Goal: Task Accomplishment & Management: Manage account settings

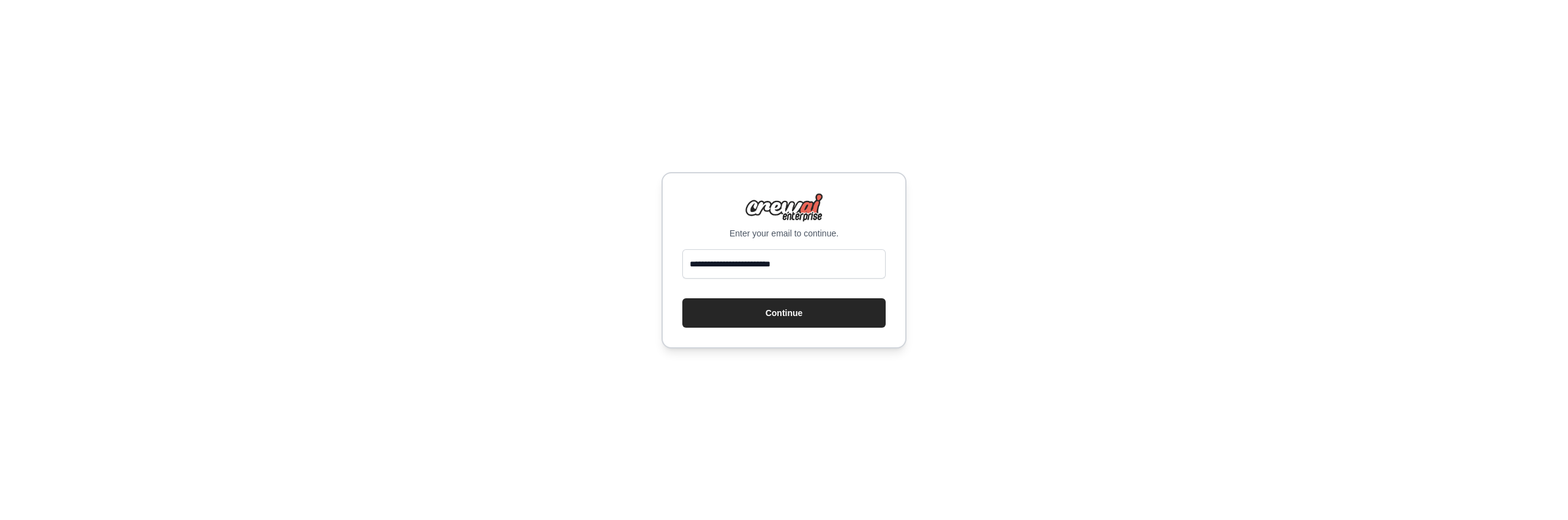
type input "**********"
click at [992, 340] on div "**********" at bounding box center [784, 260] width 1568 height 520
click at [770, 317] on button "Continue" at bounding box center [784, 312] width 203 height 30
click at [785, 312] on button "Continue" at bounding box center [784, 312] width 203 height 30
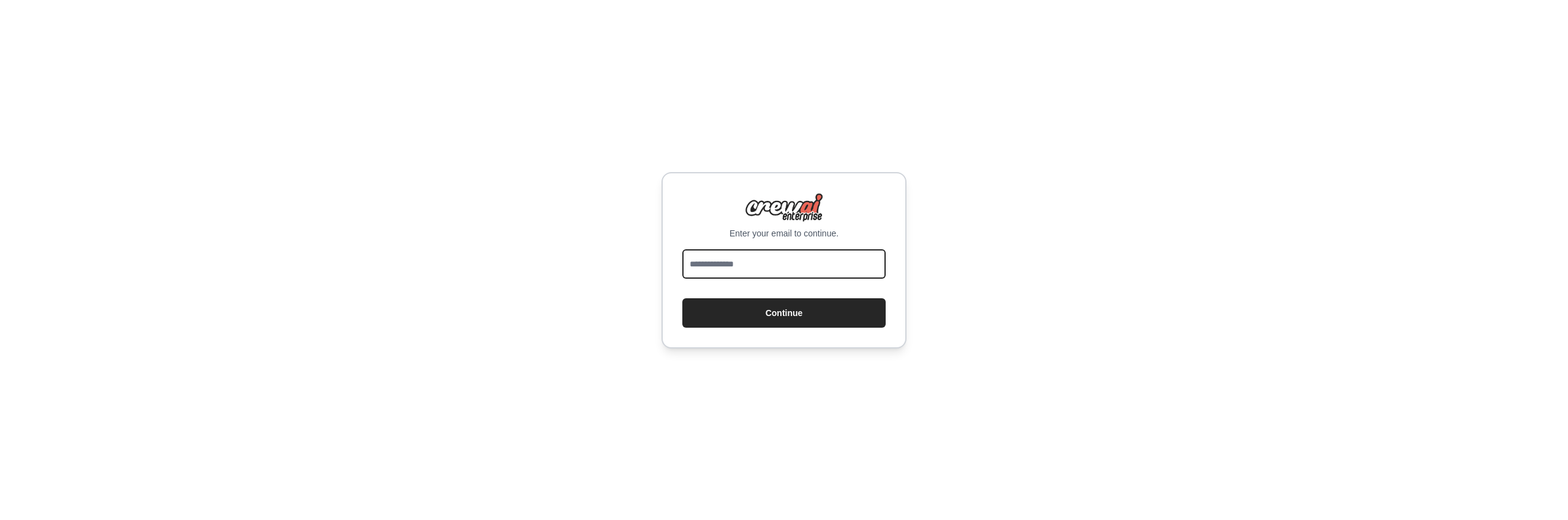
click at [765, 268] on input "email" at bounding box center [784, 264] width 203 height 30
drag, startPoint x: 750, startPoint y: 263, endPoint x: 857, endPoint y: 268, distance: 107.1
click at [856, 268] on input "**********" at bounding box center [784, 264] width 203 height 30
type input "**********"
click at [970, 274] on div "**********" at bounding box center [784, 260] width 1568 height 520
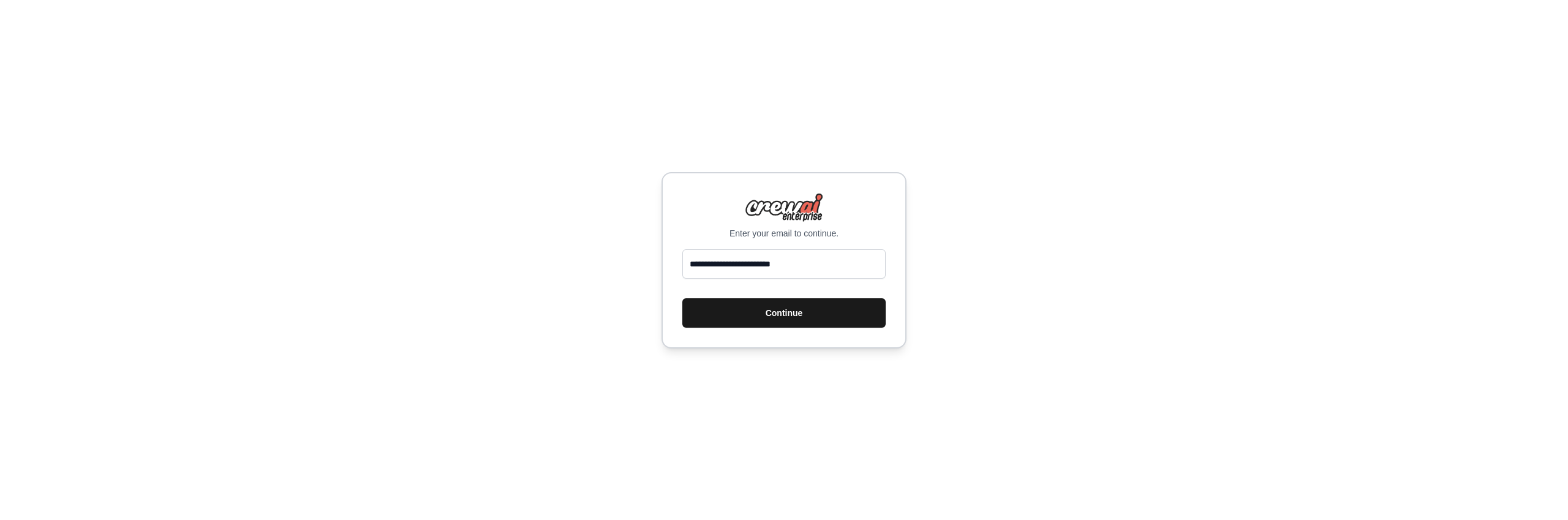
click at [784, 322] on button "Continue" at bounding box center [784, 313] width 203 height 30
click at [781, 315] on button "Continue" at bounding box center [784, 313] width 203 height 30
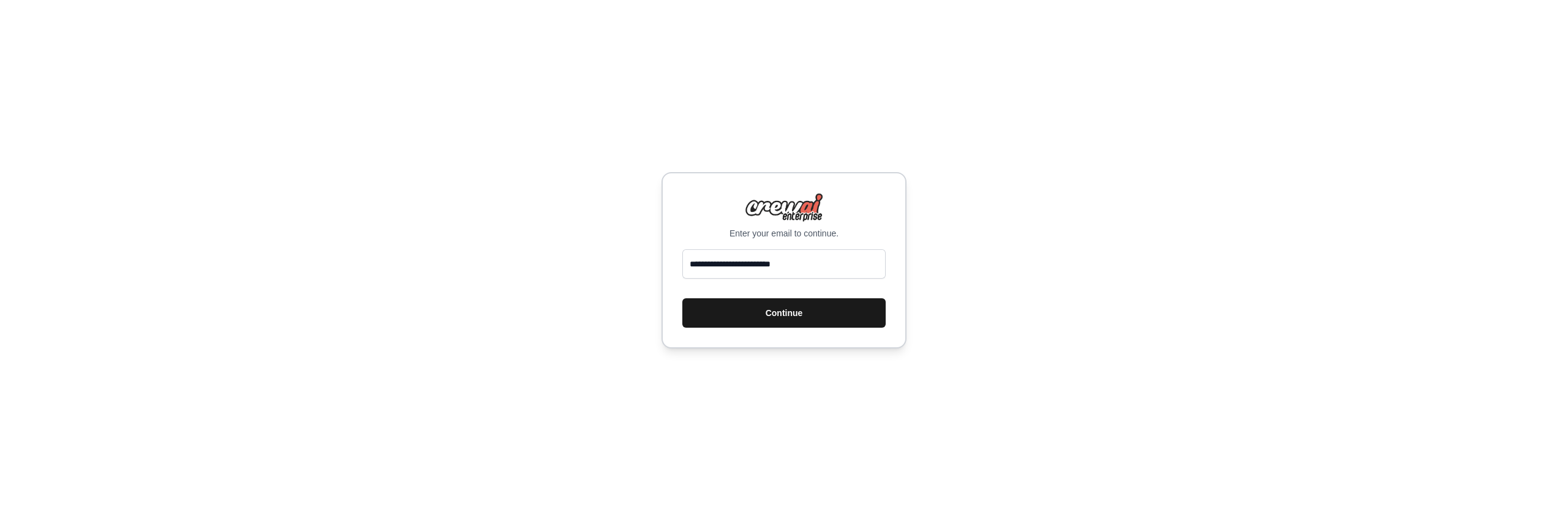
click at [782, 315] on button "Continue" at bounding box center [784, 313] width 203 height 30
click at [820, 267] on input "**********" at bounding box center [784, 264] width 203 height 30
click at [682, 298] on button "Continue" at bounding box center [784, 313] width 203 height 30
click at [736, 261] on input "email" at bounding box center [784, 264] width 203 height 30
type input "**********"
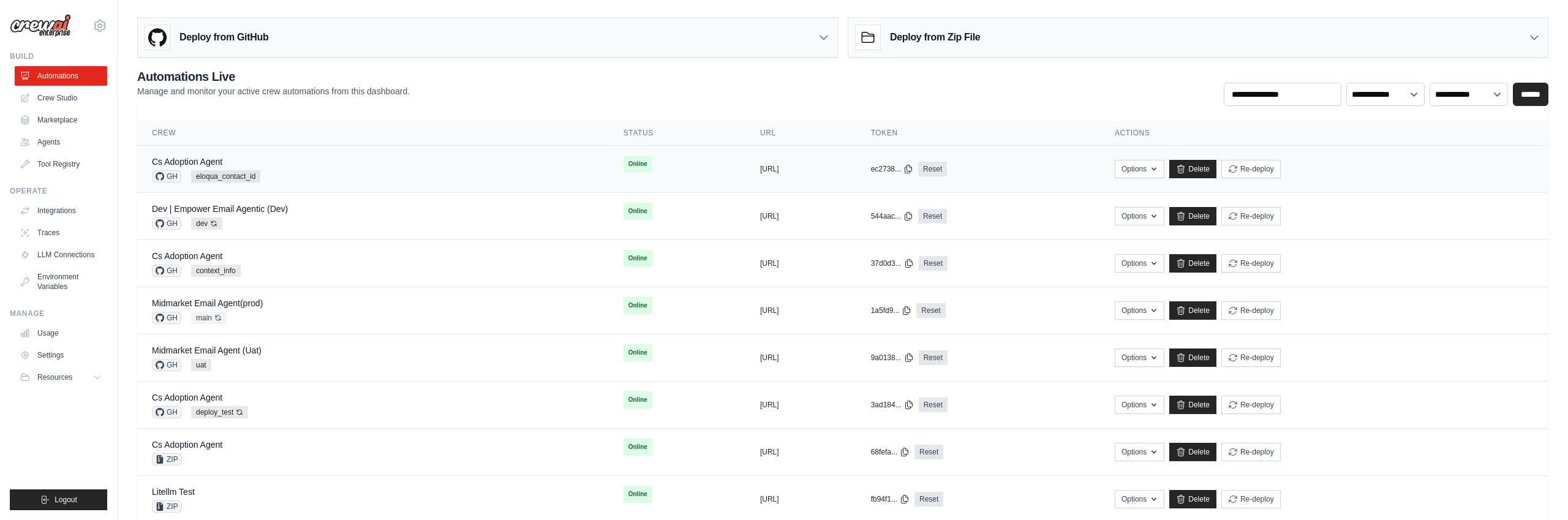
click at [840, 171] on div "copied https://cs-adoption-agent-28b2bff3-" at bounding box center [801, 169] width 81 height 10
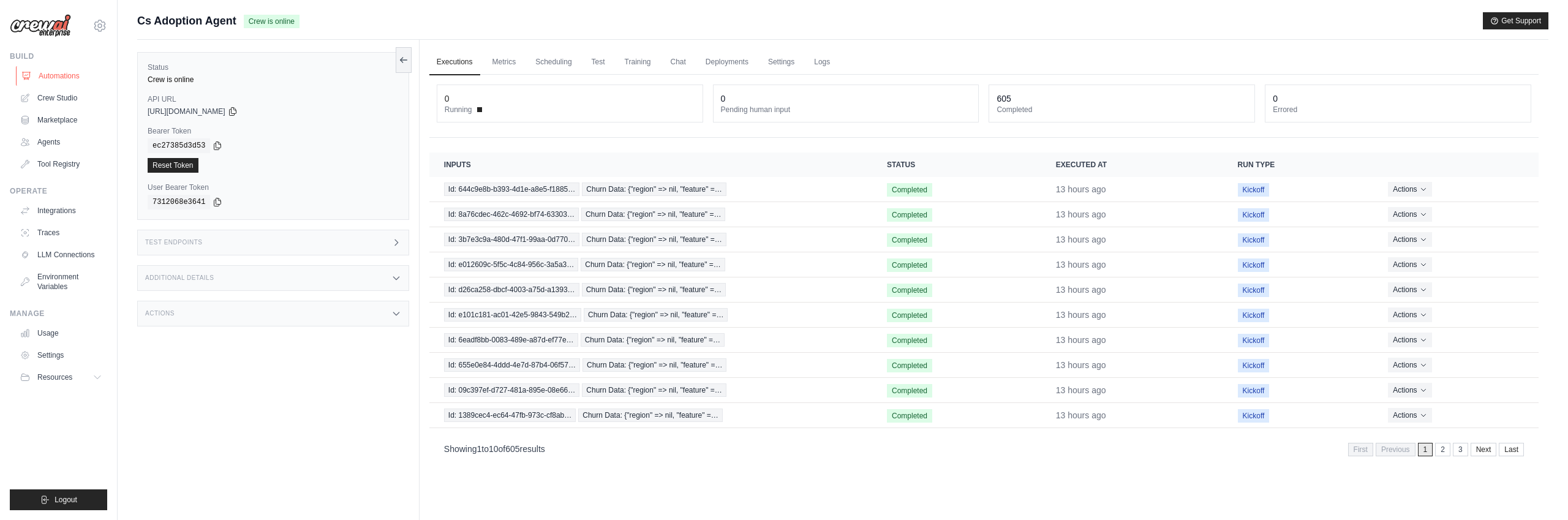
scroll to position [1, 0]
click at [51, 70] on link "Automations" at bounding box center [62, 76] width 92 height 20
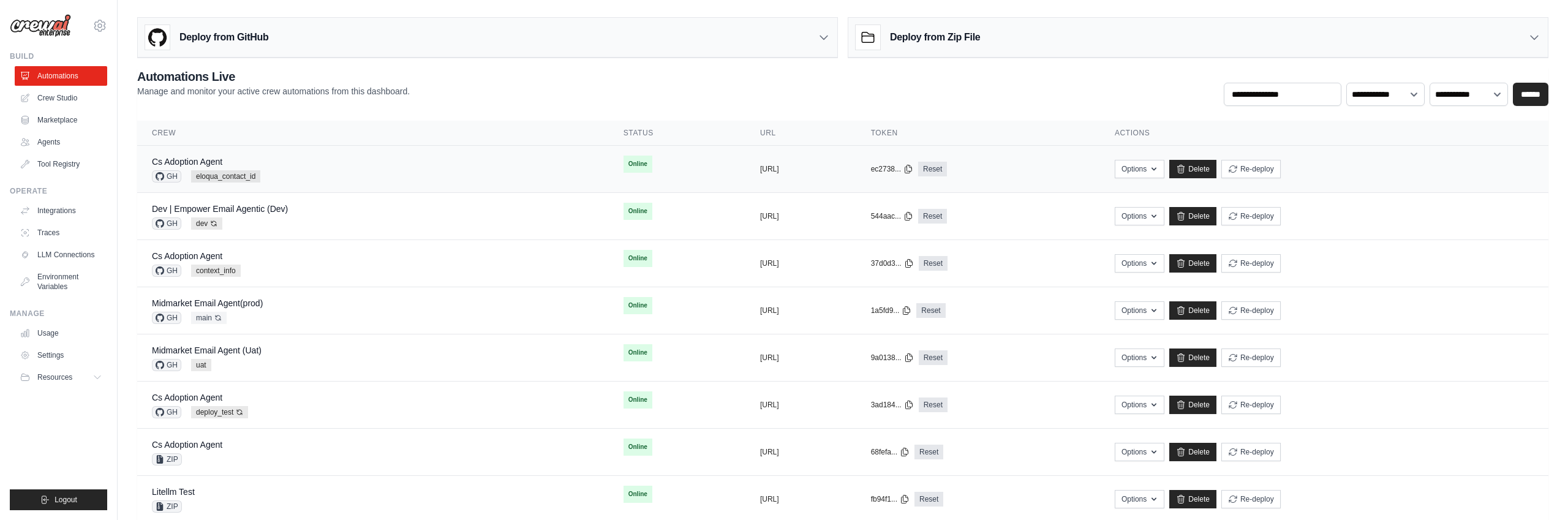
click at [337, 168] on div "Cs Adoption Agent GH eloqua_contact_id" at bounding box center [372, 169] width 442 height 27
click at [227, 35] on h3 "Deploy from GitHub" at bounding box center [224, 37] width 89 height 14
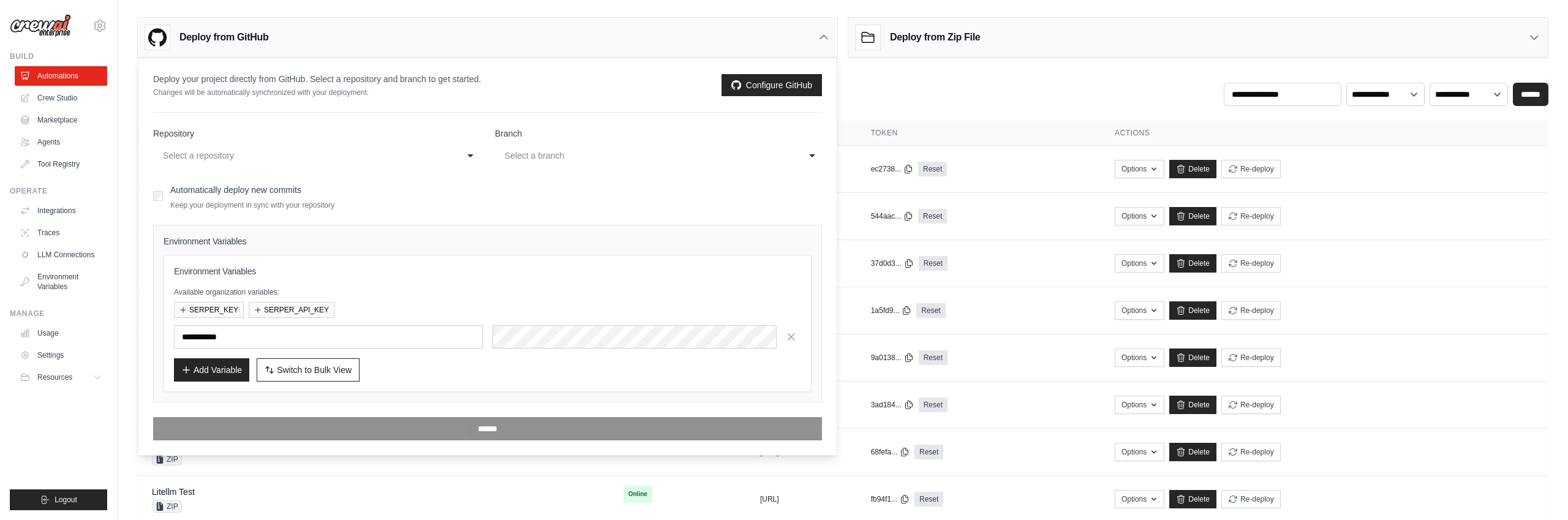
click at [237, 193] on label "Automatically deploy new commits" at bounding box center [235, 190] width 131 height 10
click at [341, 154] on div "Select a repository" at bounding box center [304, 156] width 283 height 14
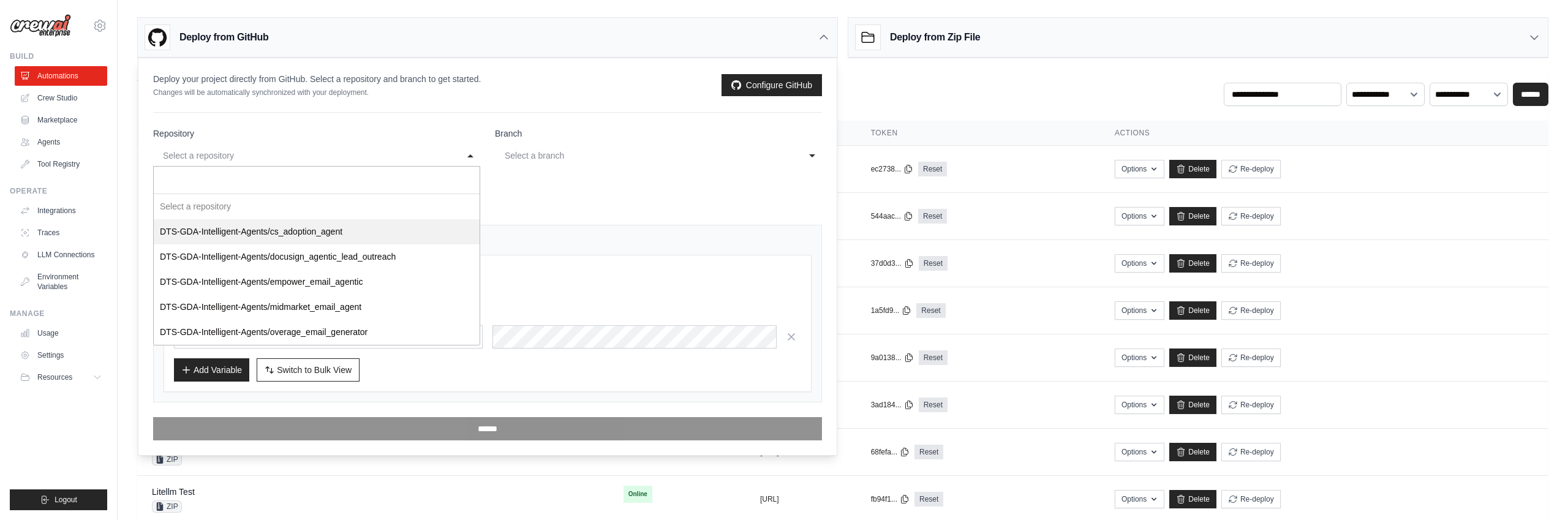
select select "**********"
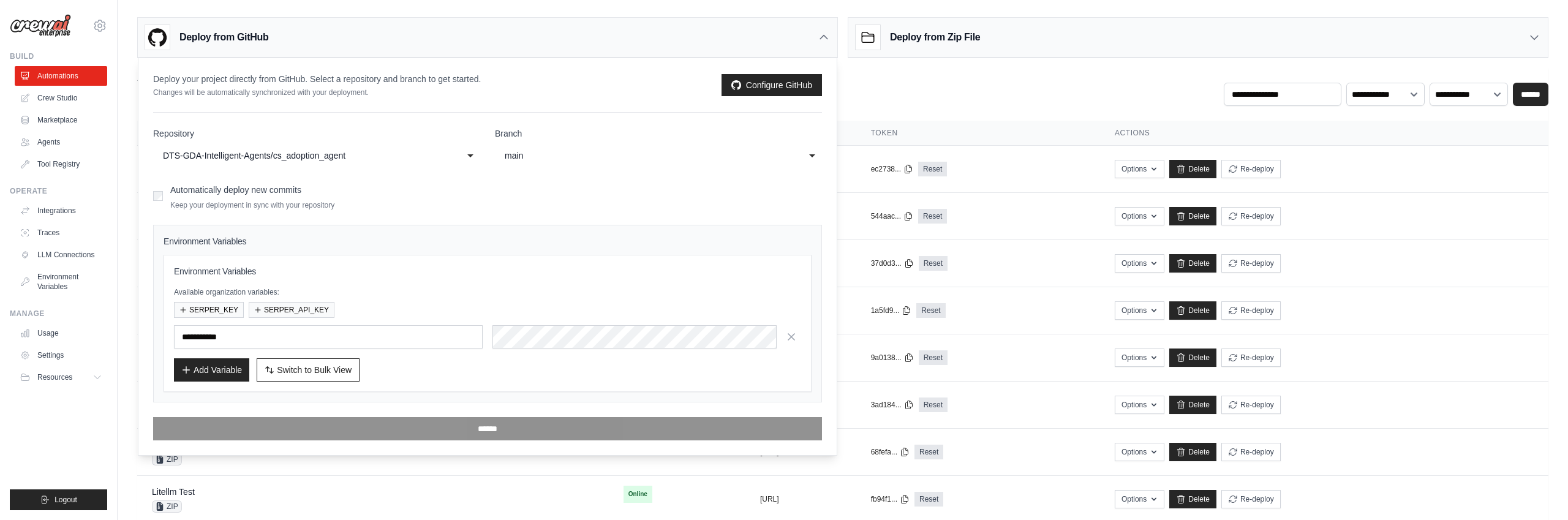
click at [555, 154] on div "main" at bounding box center [645, 156] width 283 height 14
select select "**********"
click at [322, 368] on span "Switch to Bulk View" at bounding box center [314, 370] width 75 height 13
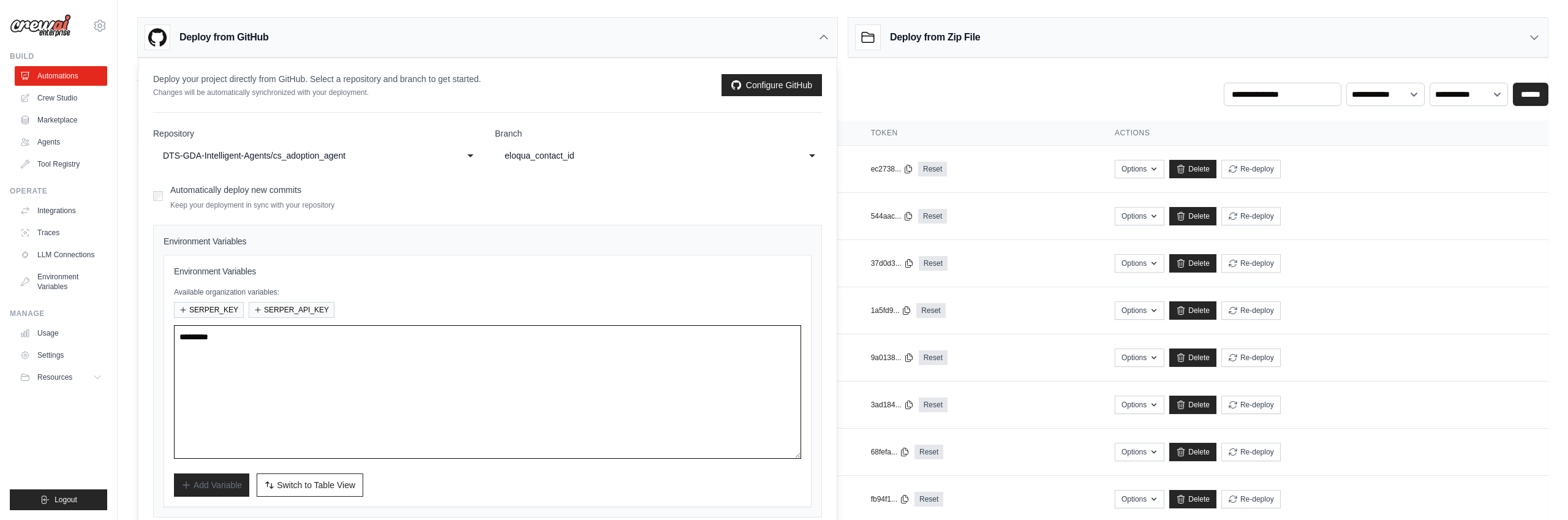
click at [327, 364] on textarea at bounding box center [487, 392] width 627 height 134
paste textarea "**********"
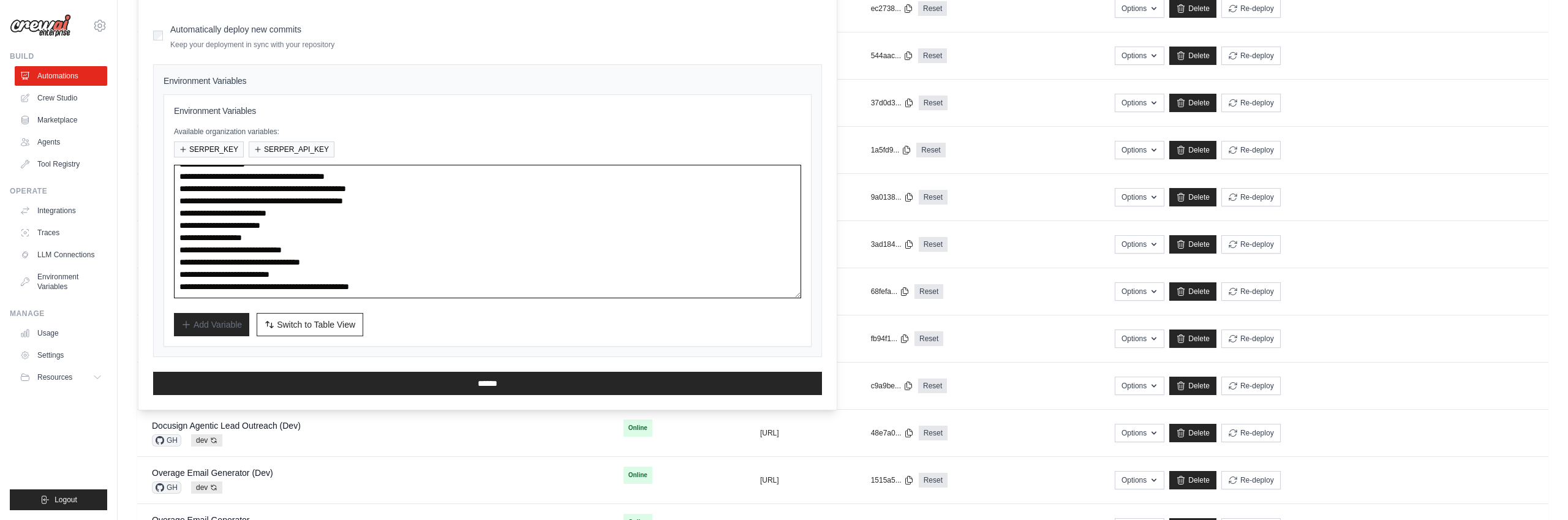
scroll to position [174, 0]
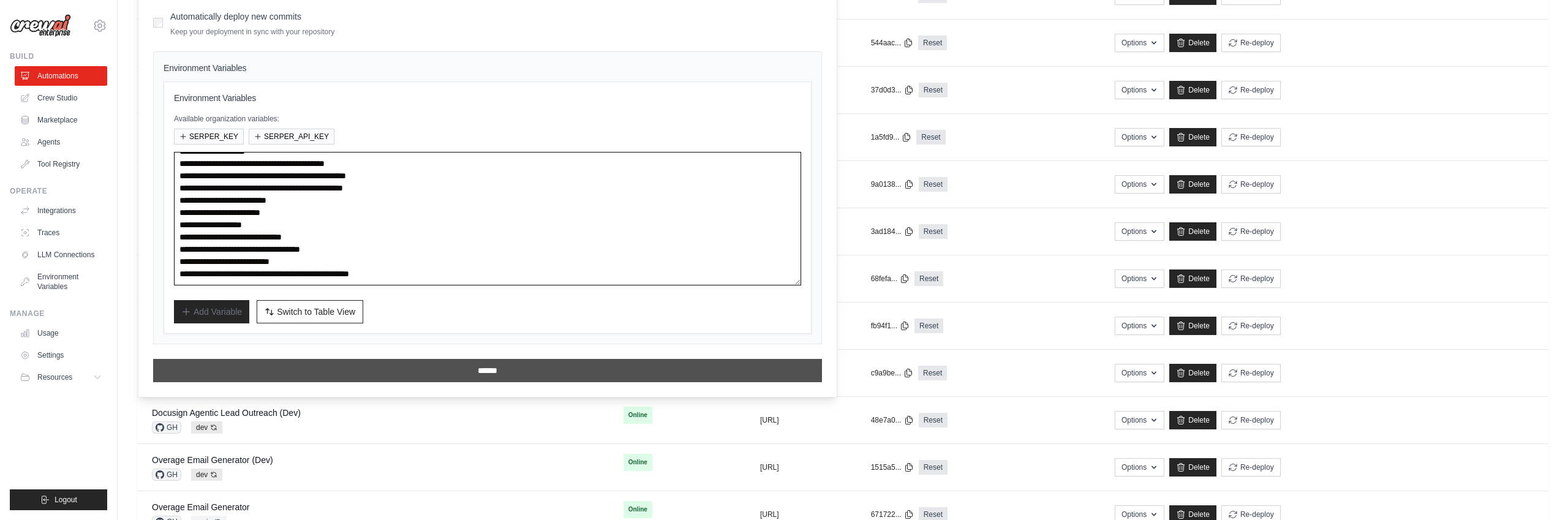
type textarea "**********"
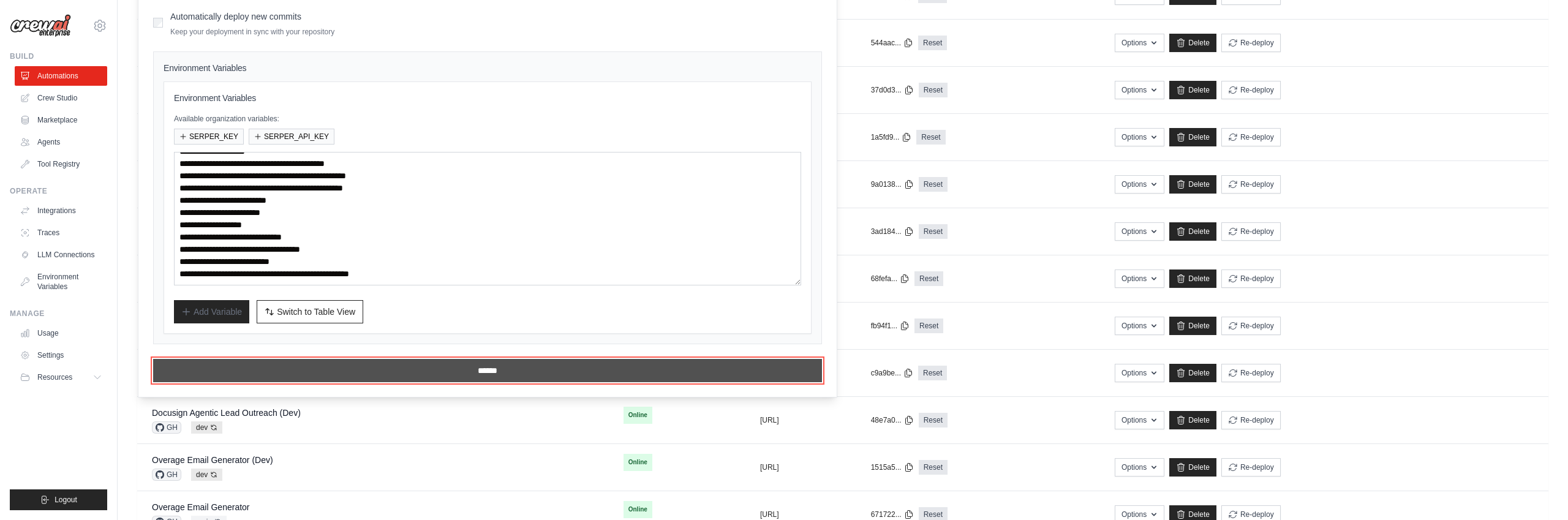
click at [421, 372] on input "******" at bounding box center [487, 371] width 669 height 24
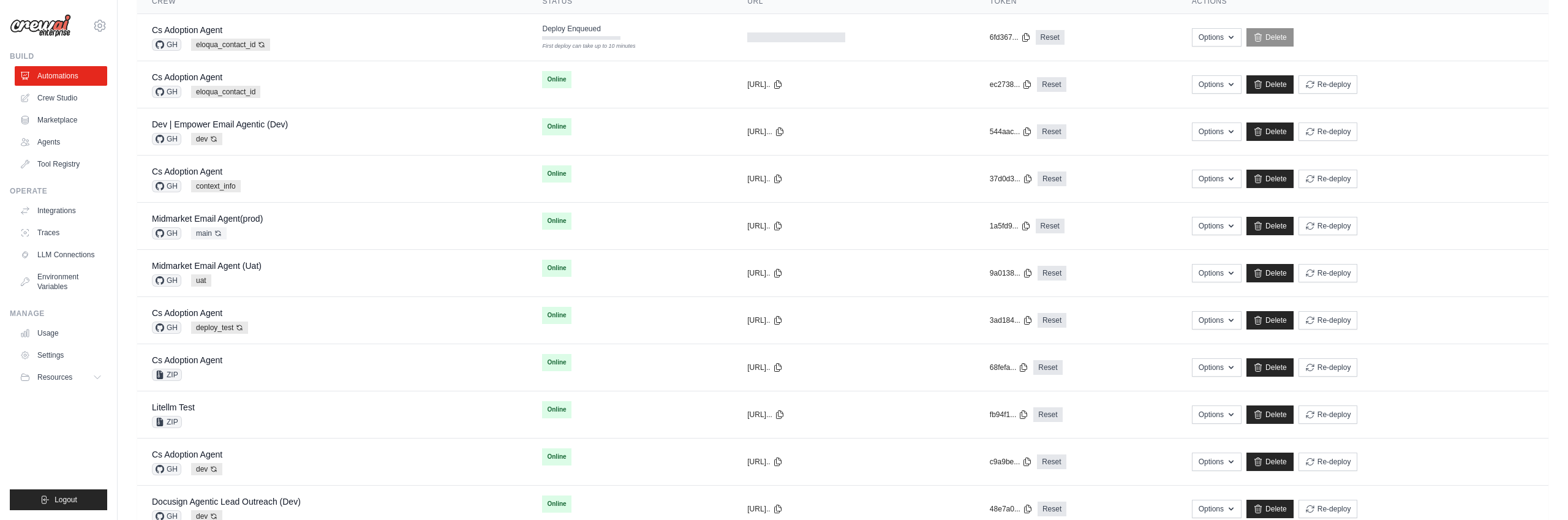
scroll to position [0, 0]
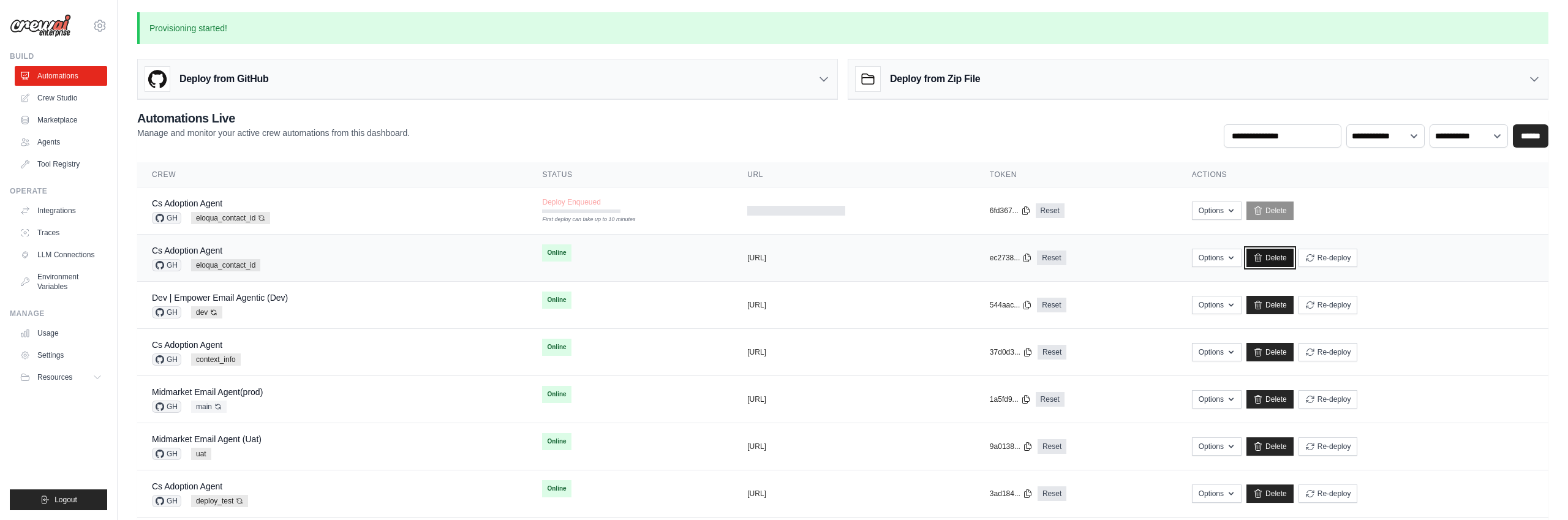
click at [1282, 258] on link "Delete" at bounding box center [1270, 258] width 47 height 18
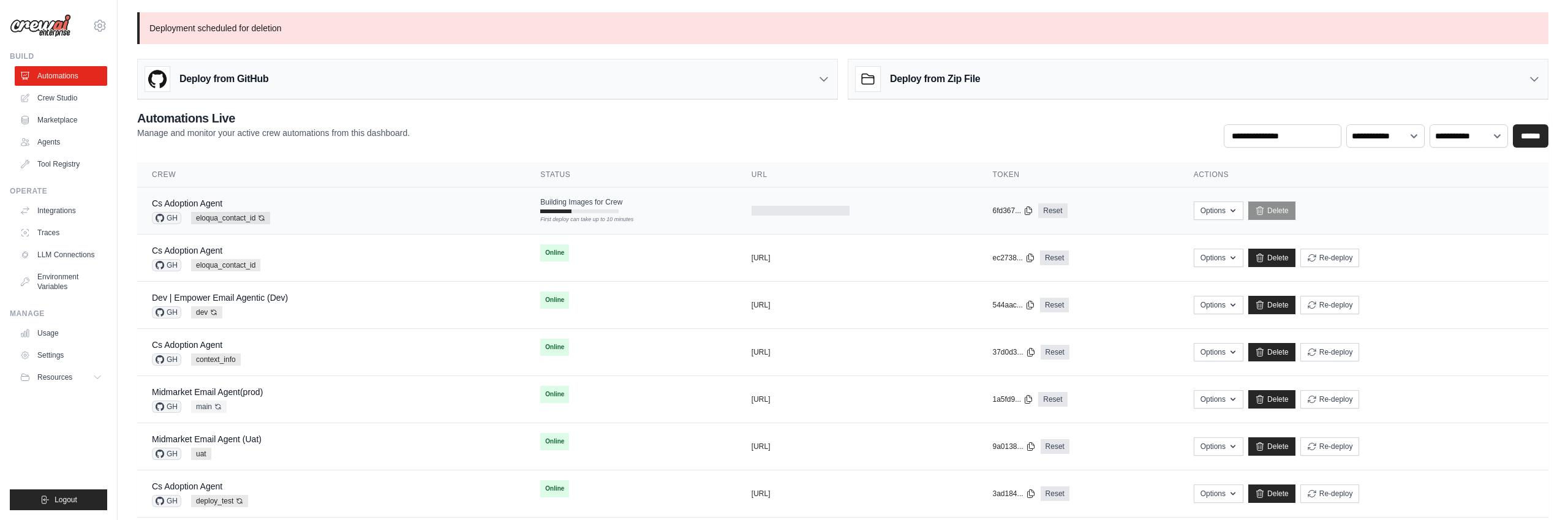
click at [606, 199] on span "Building Images for Crew" at bounding box center [581, 202] width 82 height 10
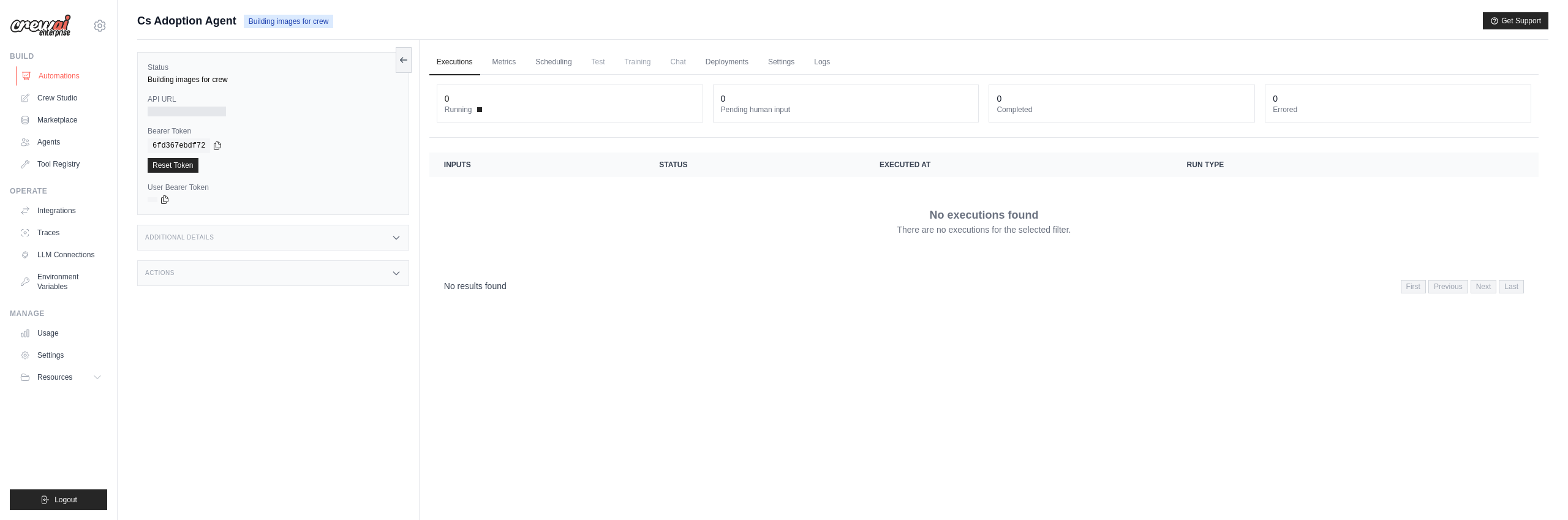
click at [57, 74] on link "Automations" at bounding box center [62, 76] width 92 height 20
click at [56, 73] on link "Automations" at bounding box center [62, 76] width 92 height 20
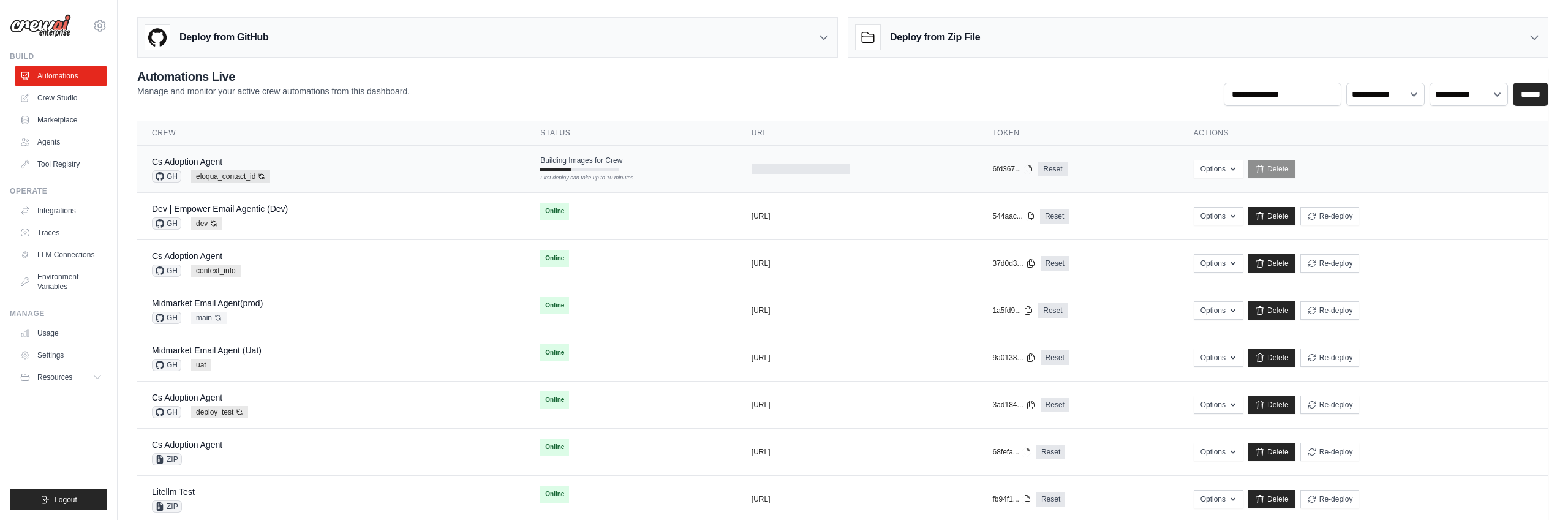
click at [654, 165] on td "Building Images for Crew First deploy can take up to 10 minutes" at bounding box center [631, 163] width 211 height 35
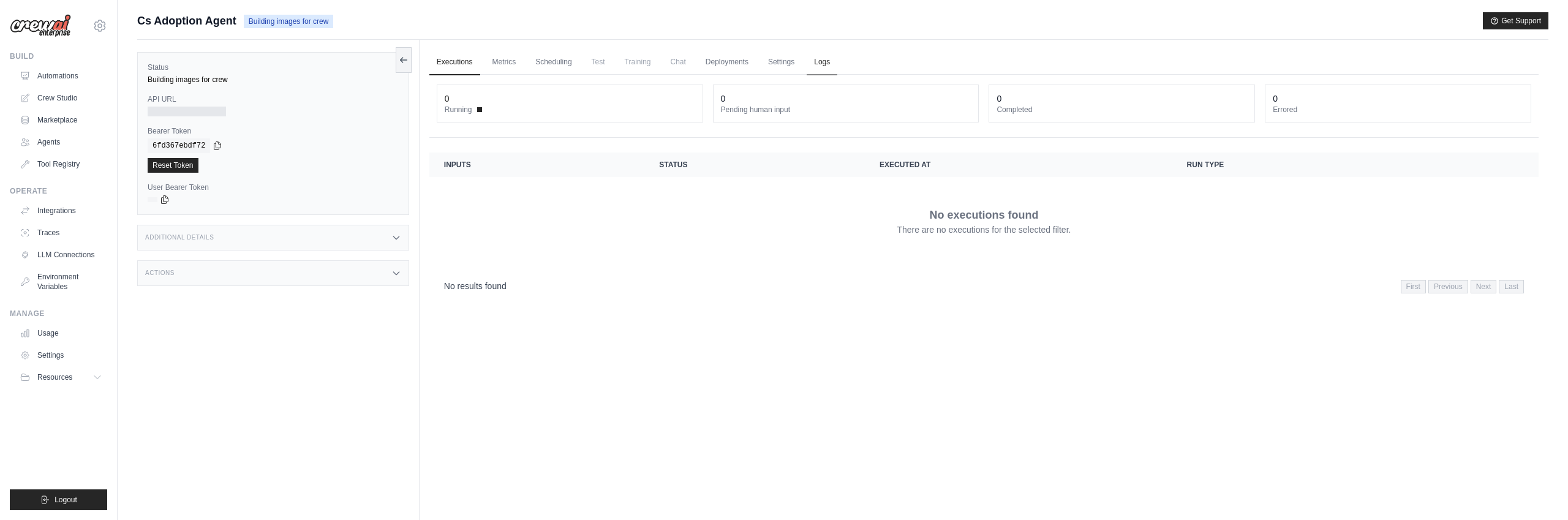
click at [823, 61] on link "Logs" at bounding box center [822, 62] width 31 height 25
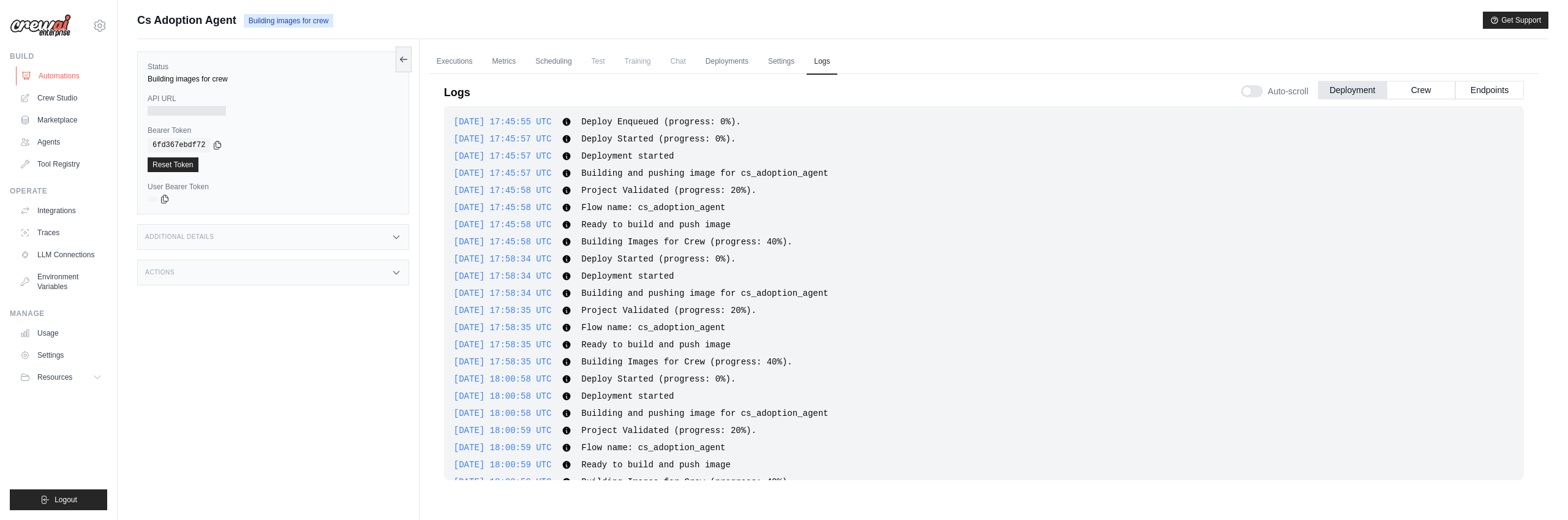
click at [71, 75] on link "Automations" at bounding box center [62, 76] width 92 height 20
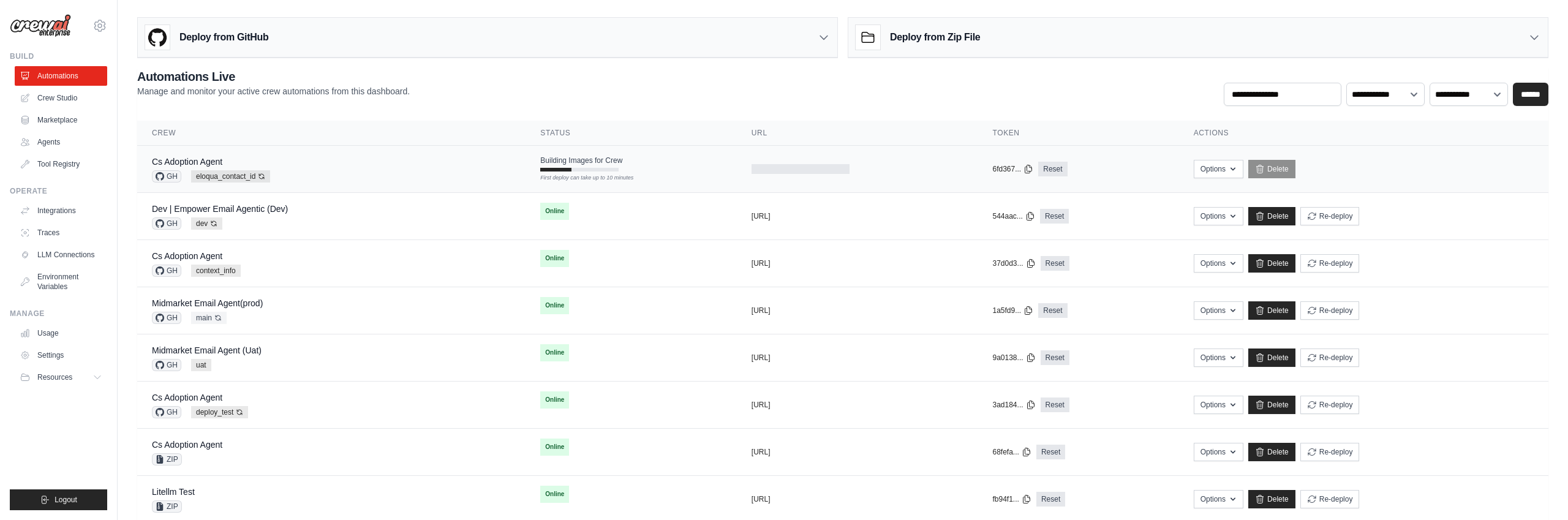
click at [427, 164] on div "Cs Adoption Agent GH eloqua_contact_id Auto-deploy enabled" at bounding box center [331, 169] width 359 height 27
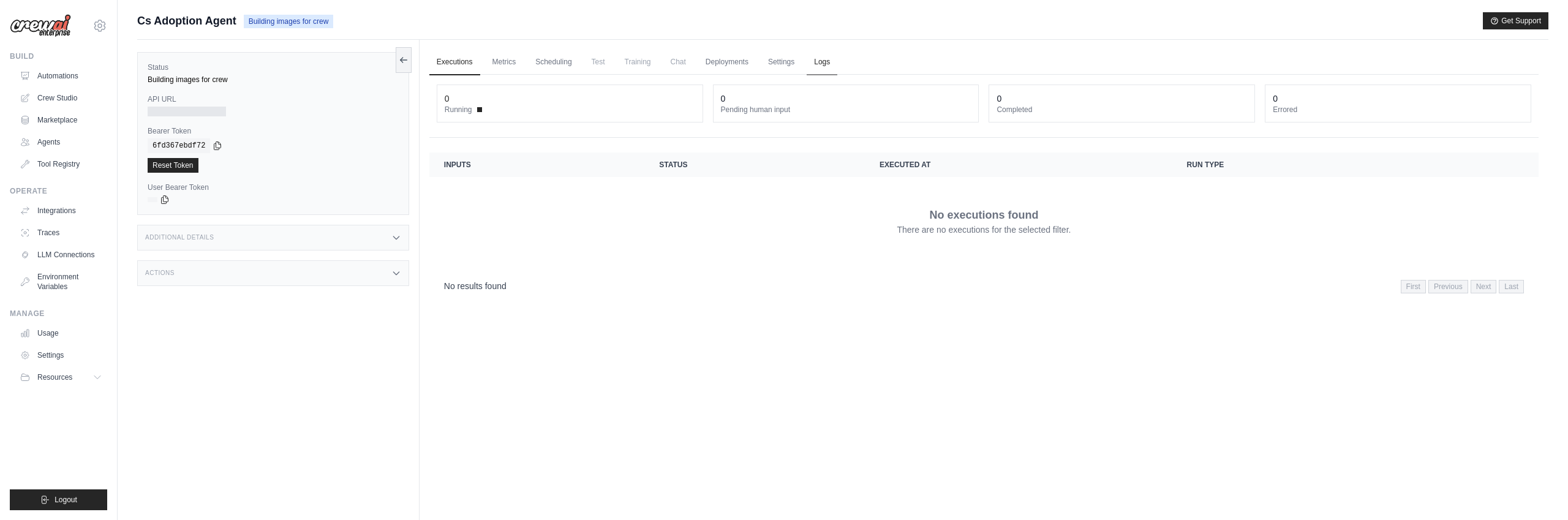
click at [829, 63] on link "Logs" at bounding box center [822, 62] width 31 height 25
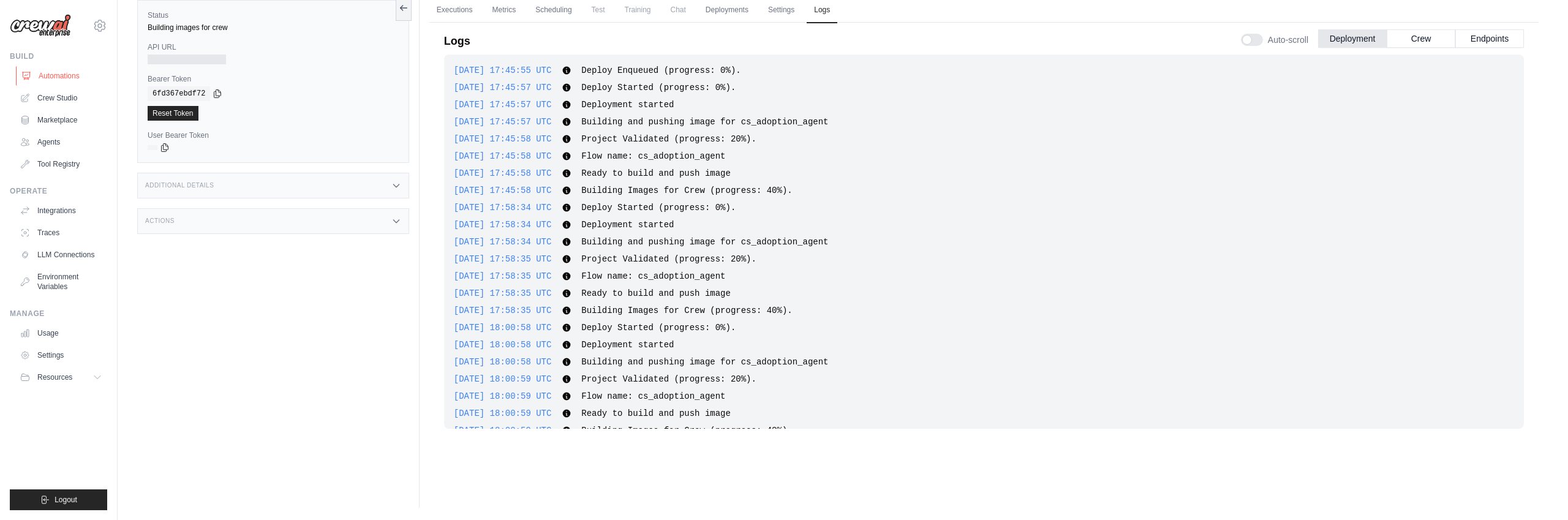
scroll to position [87, 0]
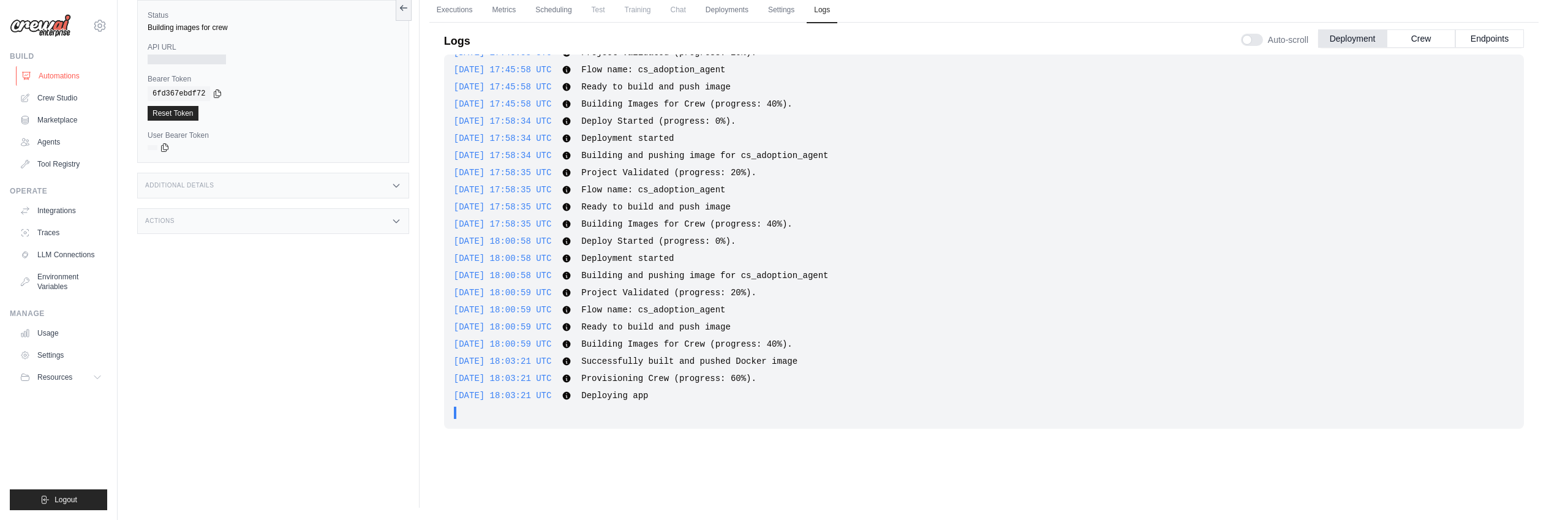
click at [63, 76] on link "Automations" at bounding box center [62, 76] width 92 height 20
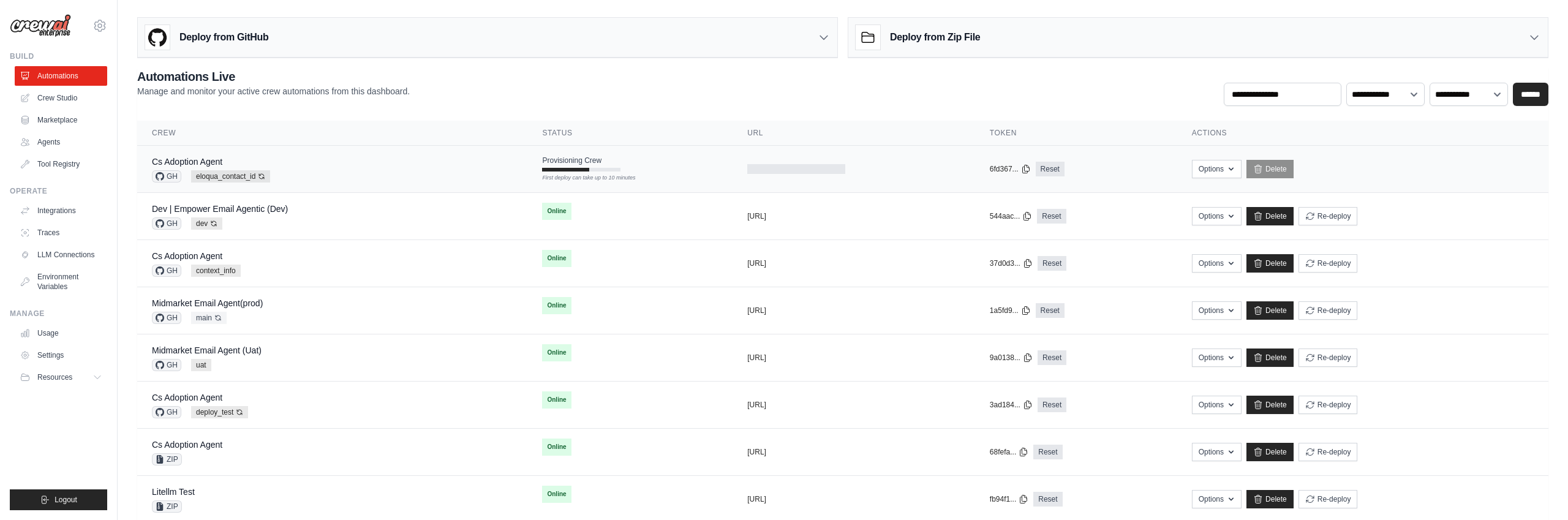
click at [472, 170] on div "Cs Adoption Agent GH eloqua_contact_id Auto-deploy enabled" at bounding box center [332, 169] width 361 height 27
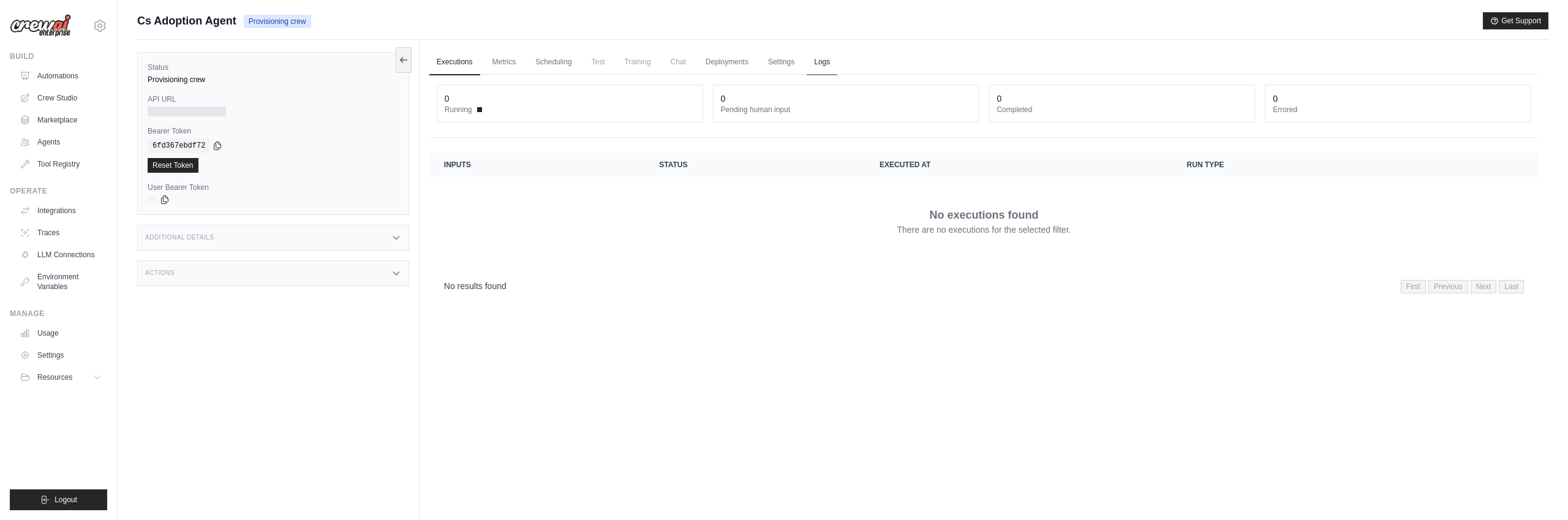
click at [825, 61] on link "Logs" at bounding box center [822, 62] width 31 height 25
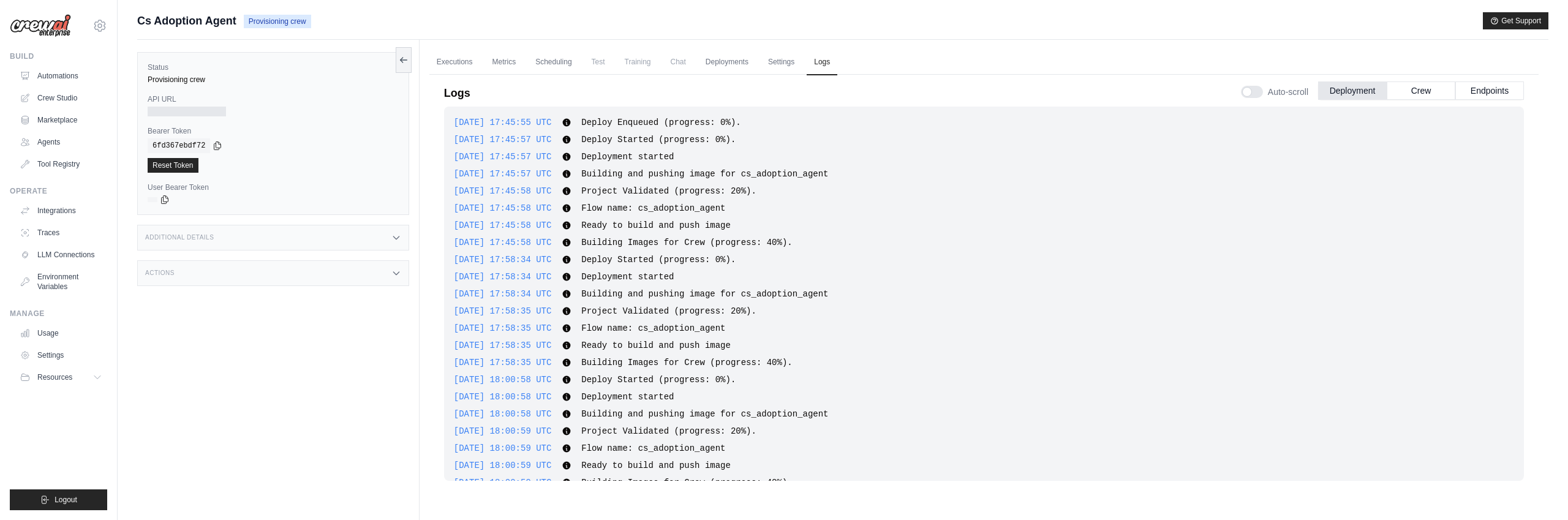
scroll to position [87, 0]
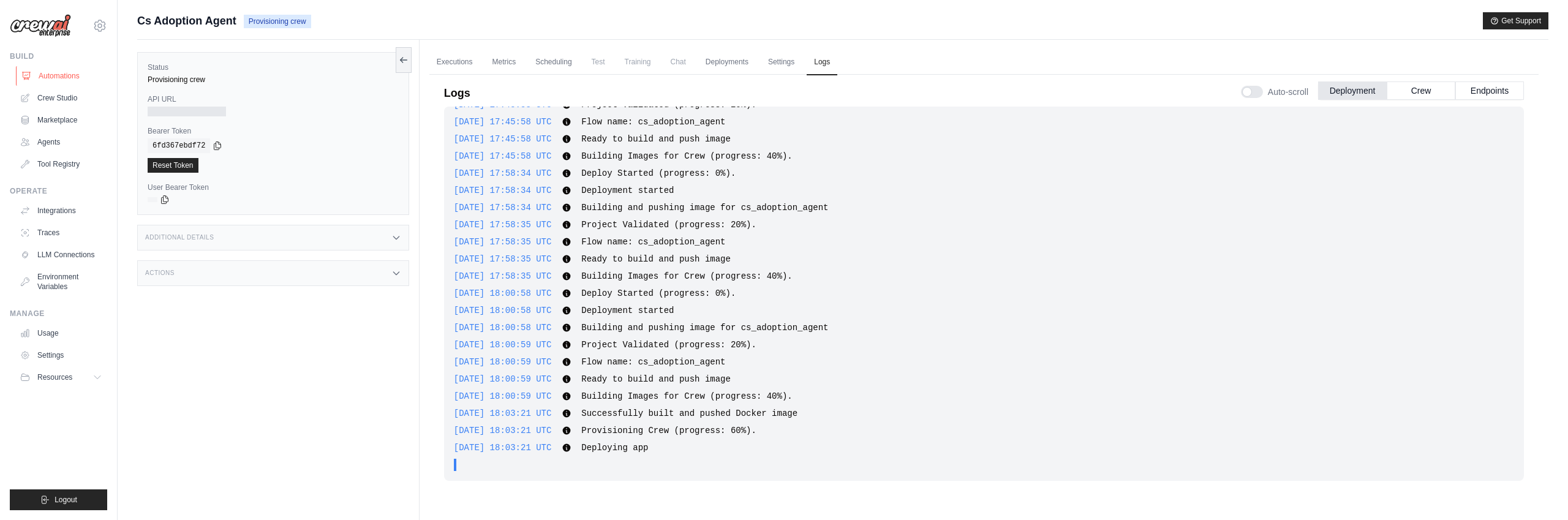
click at [65, 78] on link "Automations" at bounding box center [62, 76] width 92 height 20
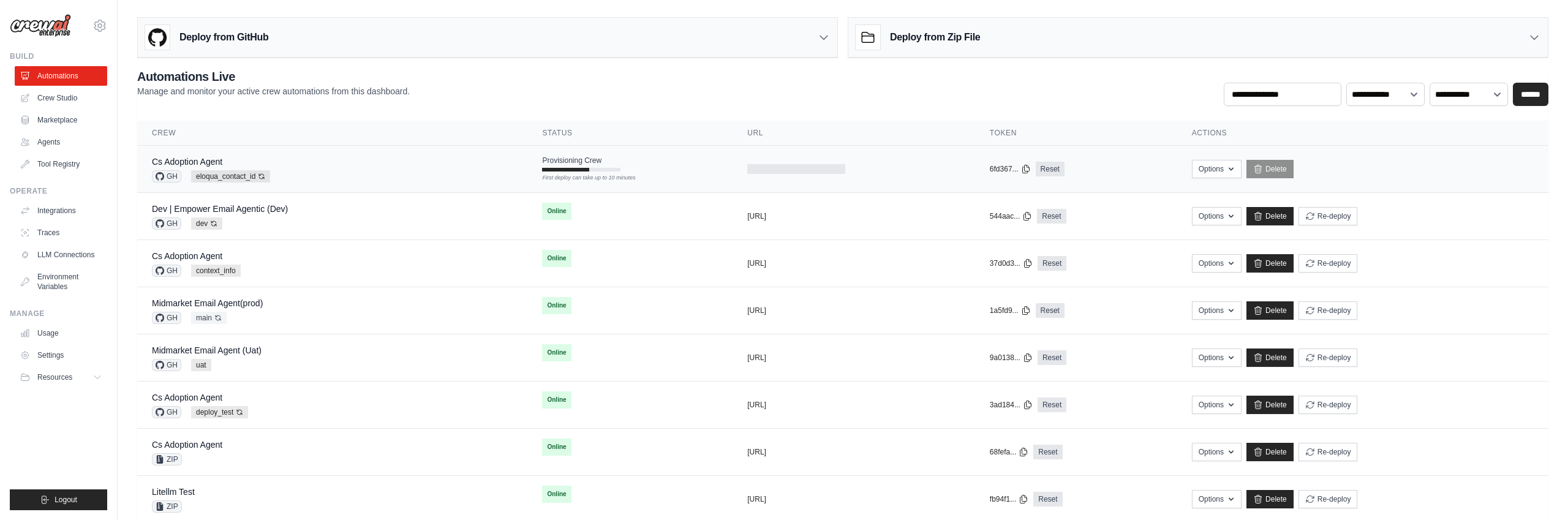
click at [506, 165] on td "Cs Adoption Agent GH eloqua_contact_id Auto-deploy enabled" at bounding box center [333, 169] width 390 height 47
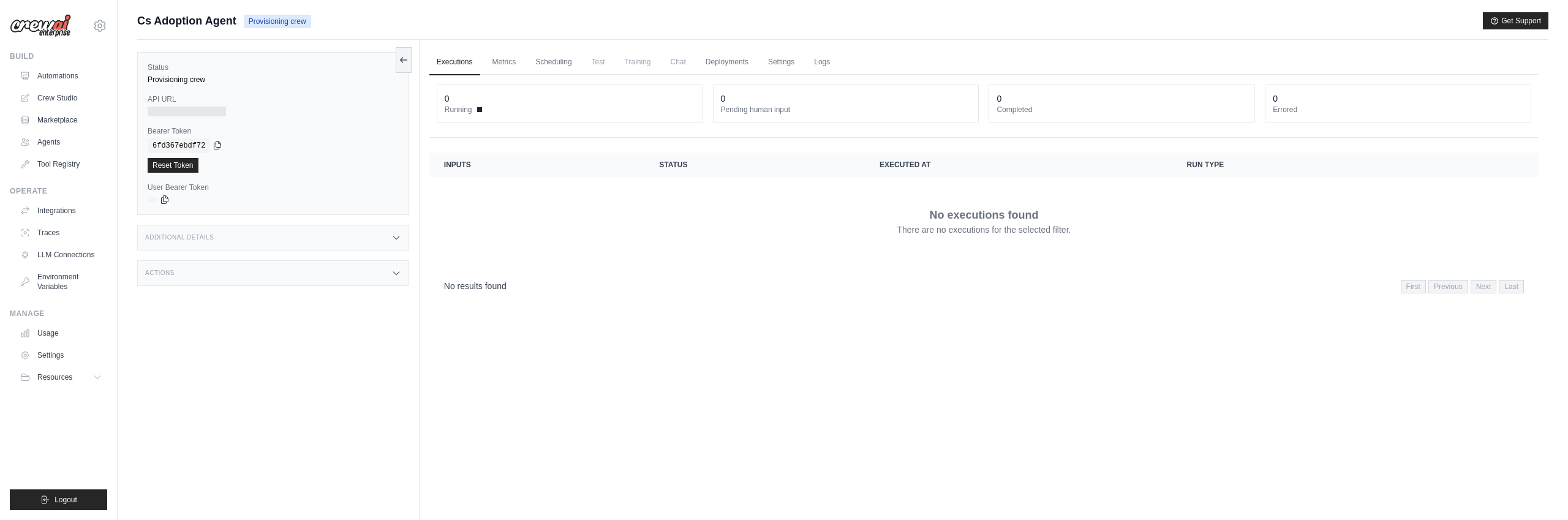
click at [220, 146] on icon at bounding box center [217, 145] width 10 height 10
click at [817, 65] on link "Logs" at bounding box center [822, 62] width 31 height 25
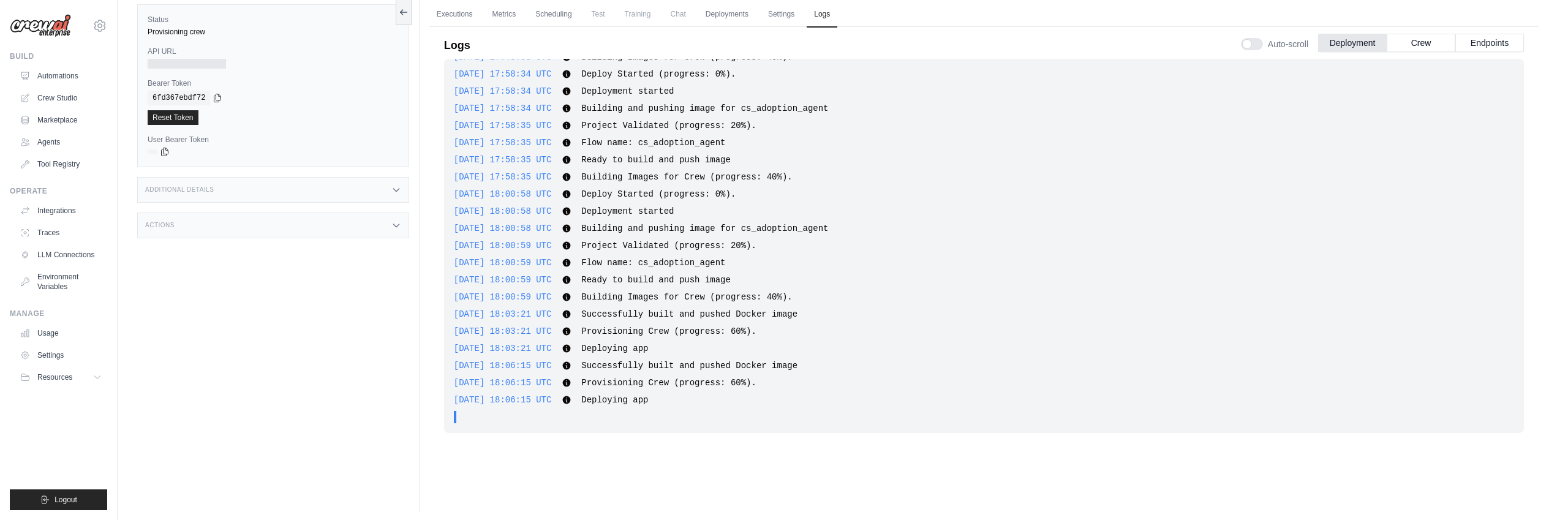
scroll to position [52, 0]
click at [52, 76] on link "Automations" at bounding box center [62, 76] width 92 height 20
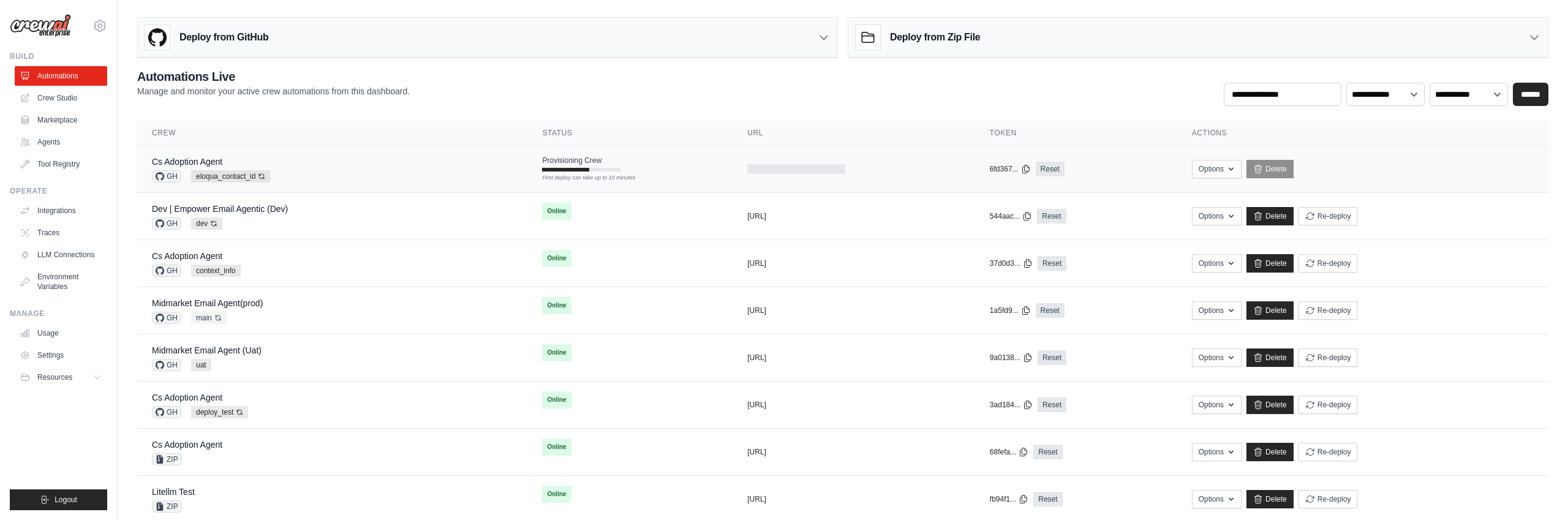
click at [455, 166] on div "Cs Adoption Agent GH eloqua_contact_id Auto-deploy enabled" at bounding box center [332, 169] width 361 height 27
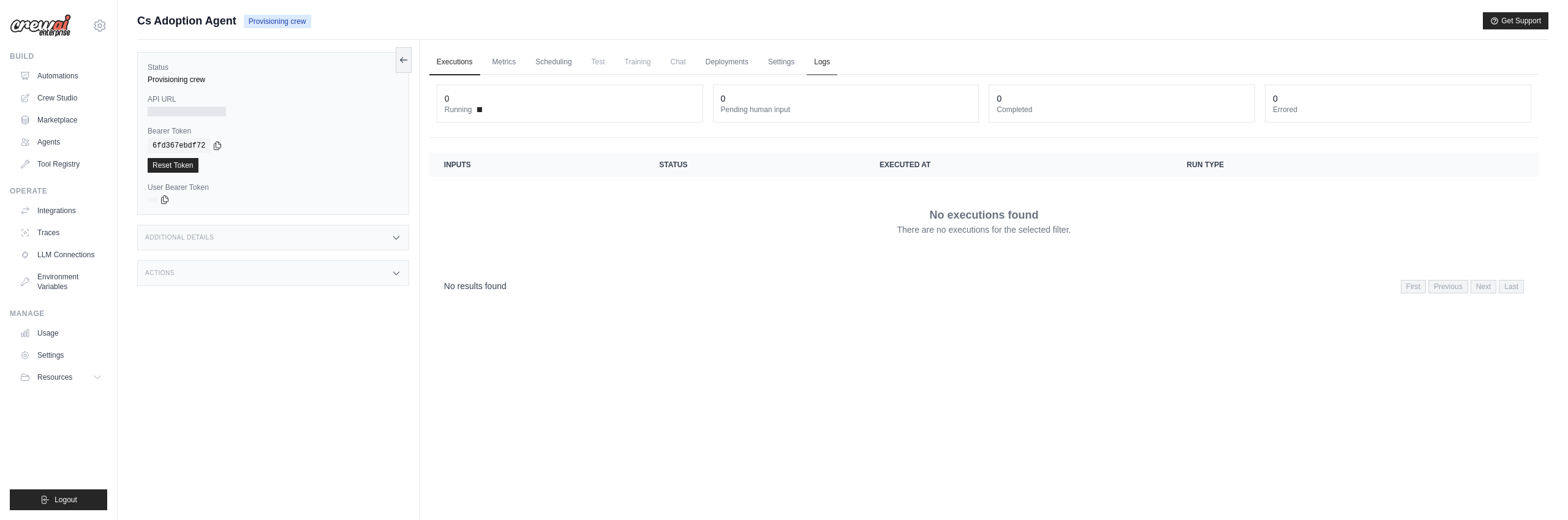
click at [822, 61] on link "Logs" at bounding box center [822, 62] width 31 height 25
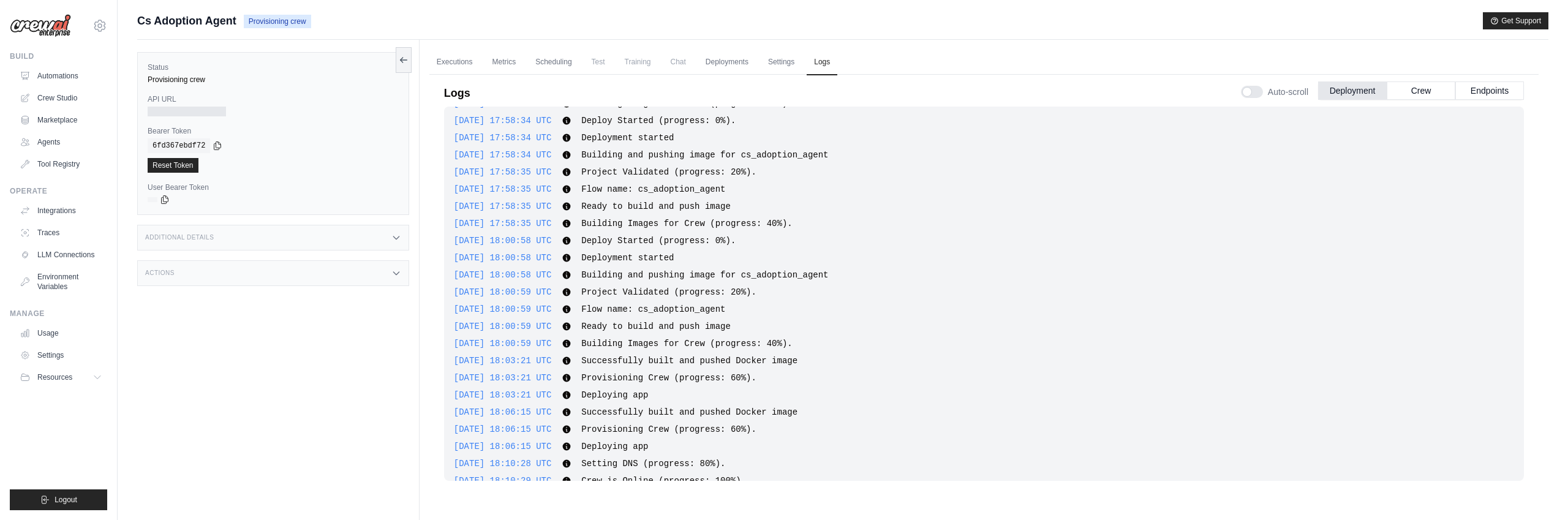
scroll to position [160, 0]
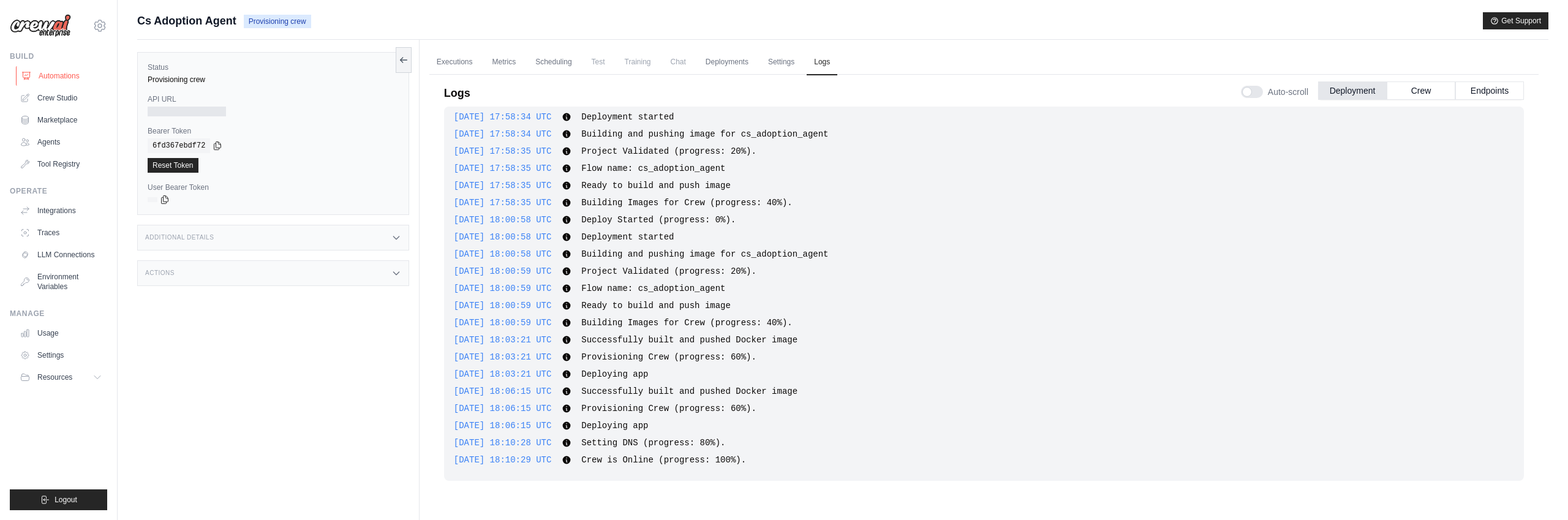
click at [54, 77] on link "Automations" at bounding box center [62, 76] width 92 height 20
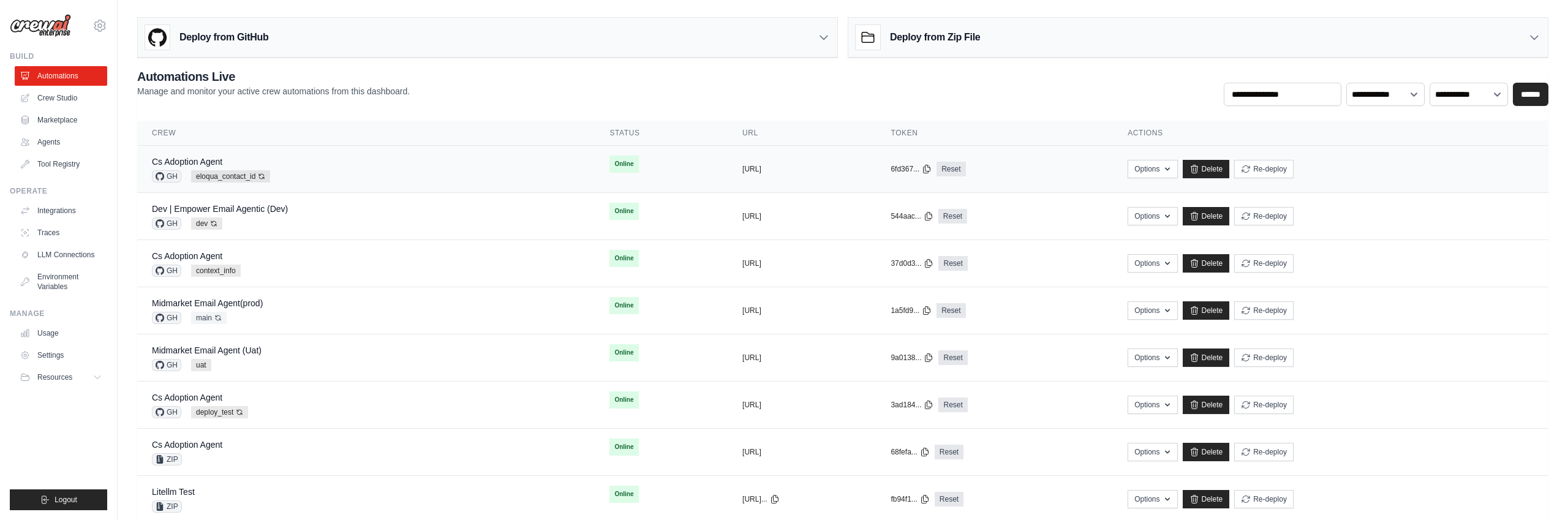
click at [634, 169] on td "Online" at bounding box center [661, 164] width 133 height 37
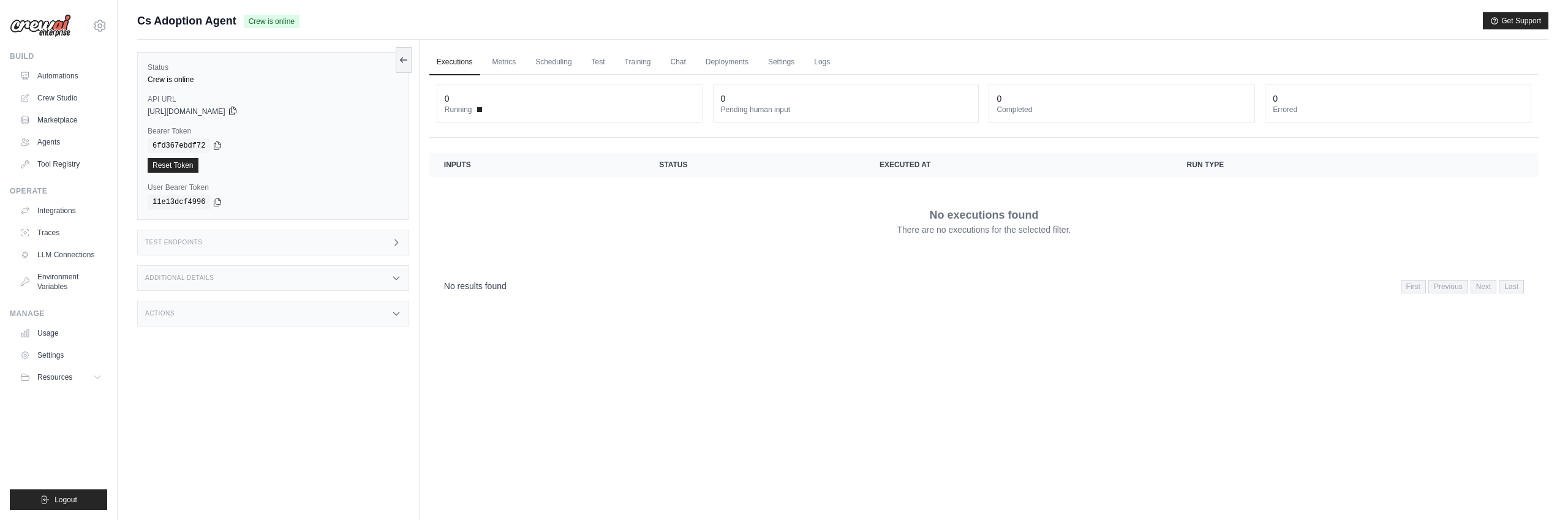
click at [238, 109] on icon at bounding box center [232, 110] width 10 height 10
click at [681, 261] on td "No executions found There are no executions for the selected filter." at bounding box center [983, 222] width 1109 height 89
click at [827, 69] on link "Logs" at bounding box center [822, 62] width 31 height 25
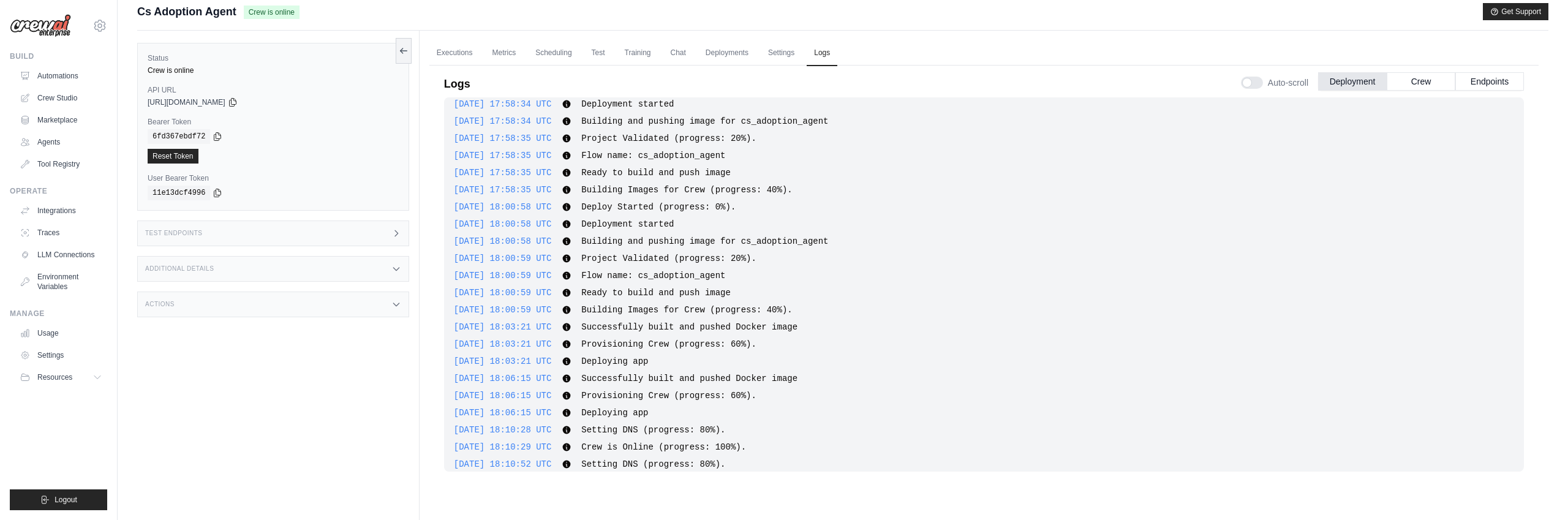
scroll to position [194, 0]
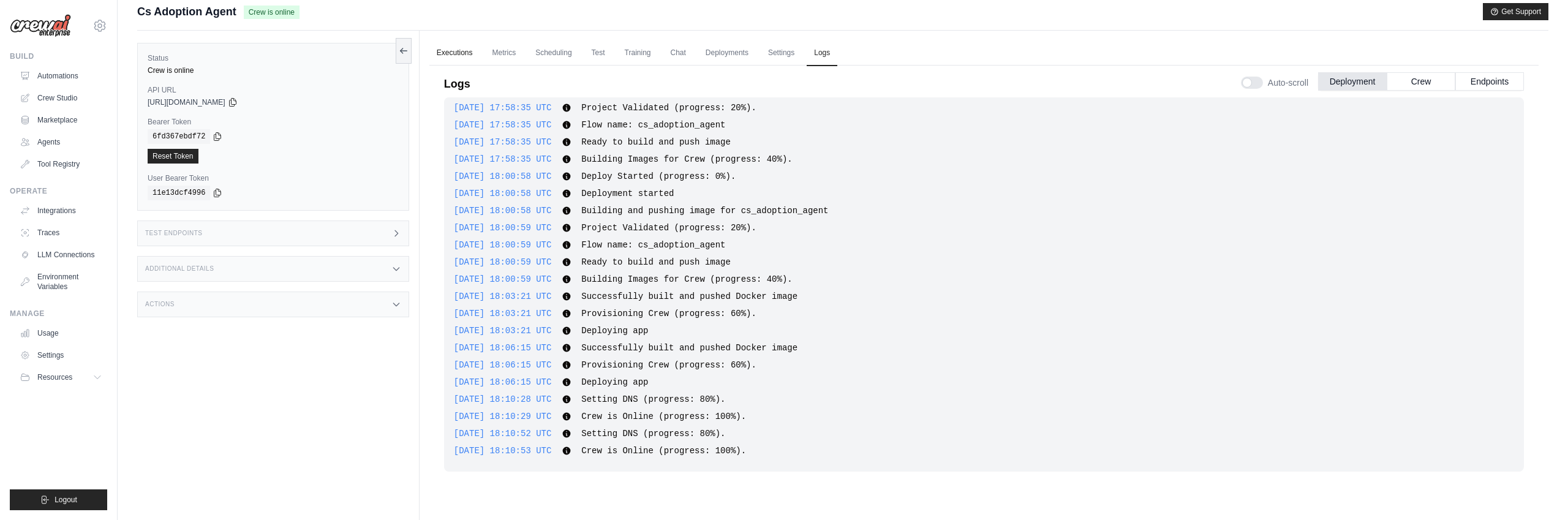
click at [454, 54] on link "Executions" at bounding box center [455, 53] width 51 height 25
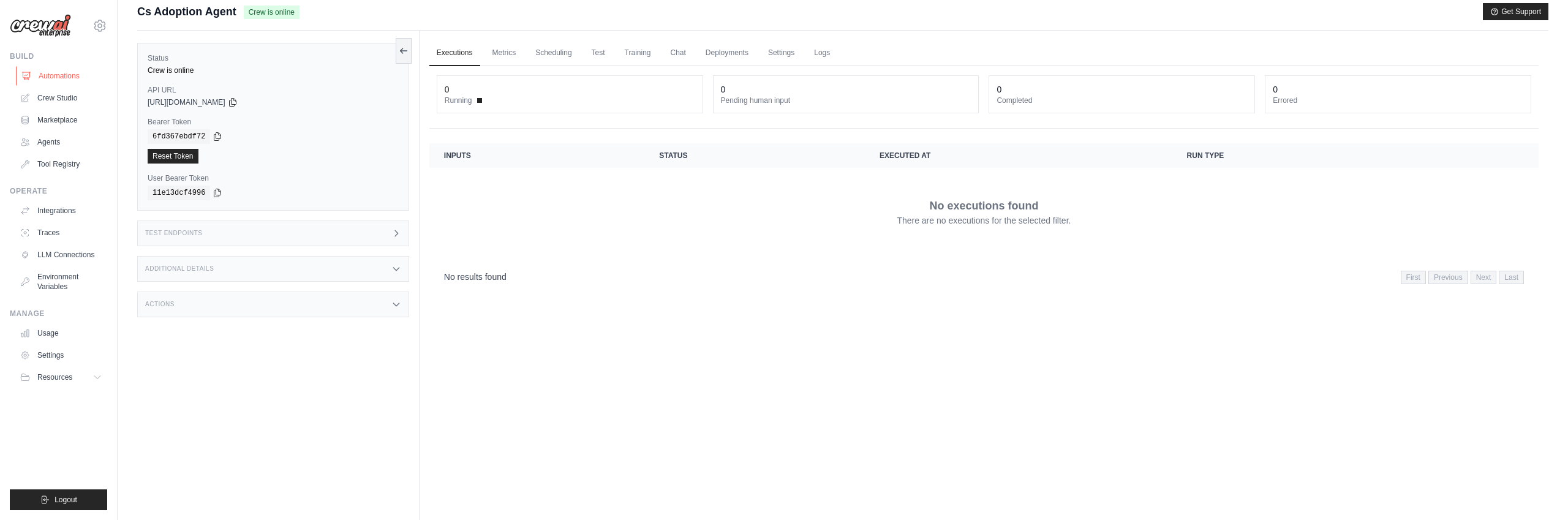
click at [75, 75] on link "Automations" at bounding box center [62, 76] width 92 height 20
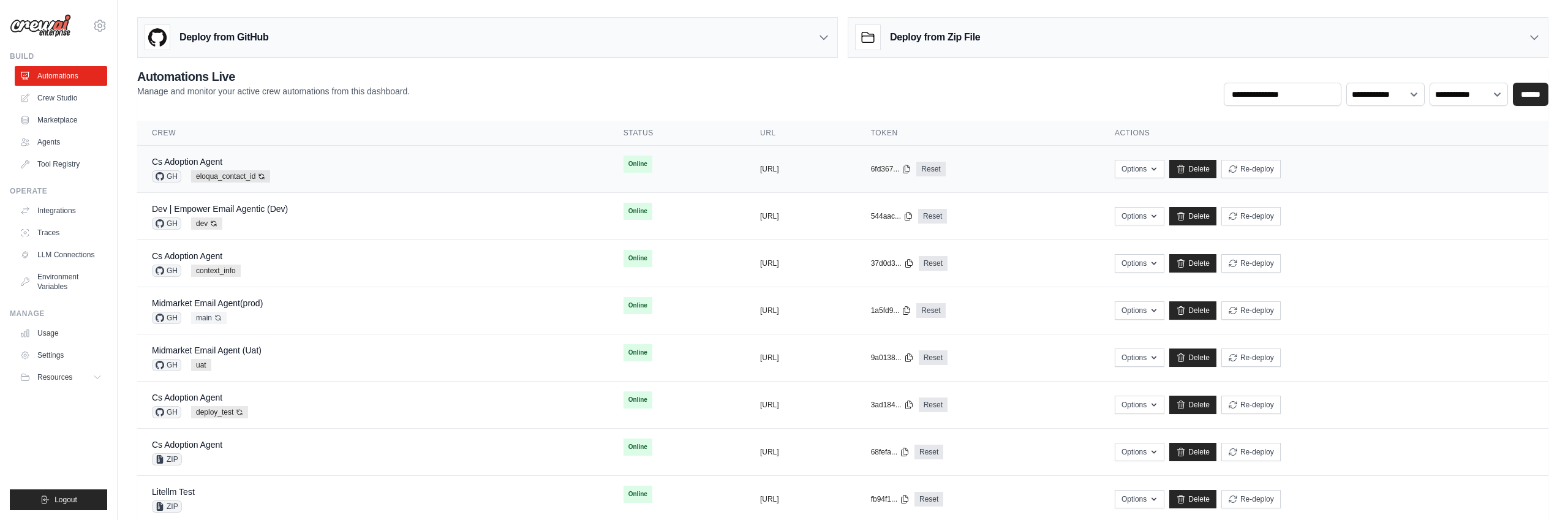
click at [511, 161] on div "Cs Adoption Agent GH eloqua_contact_id Auto-deploy enabled" at bounding box center [372, 169] width 442 height 27
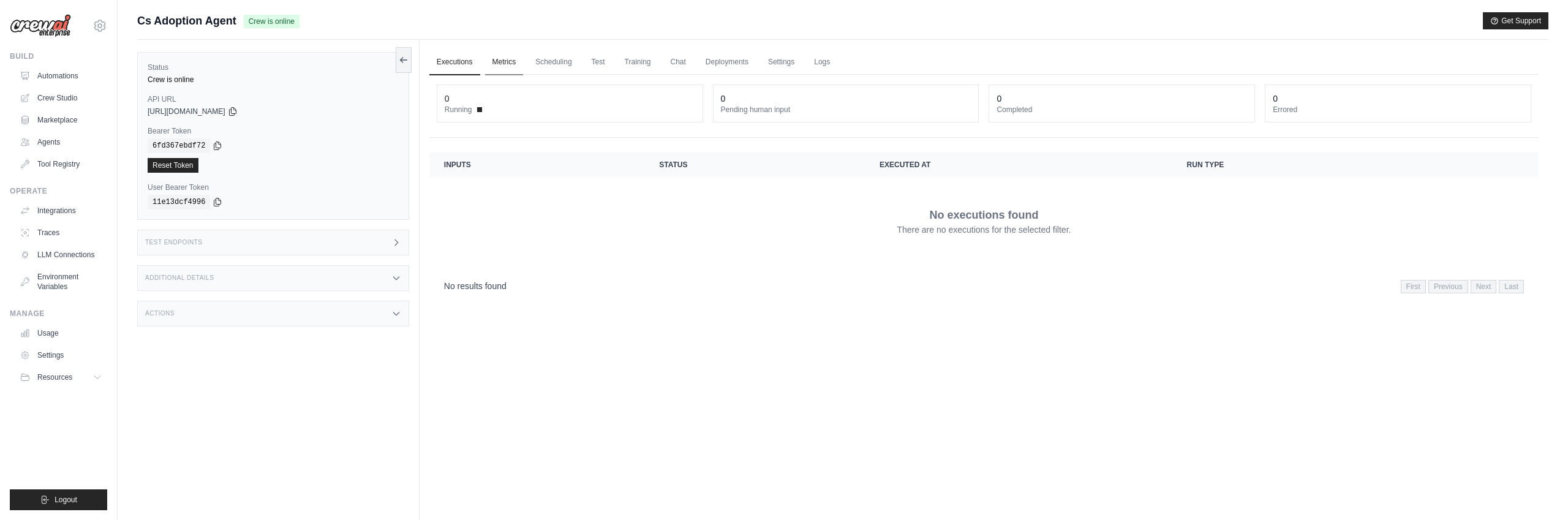
click at [502, 63] on link "Metrics" at bounding box center [504, 62] width 39 height 25
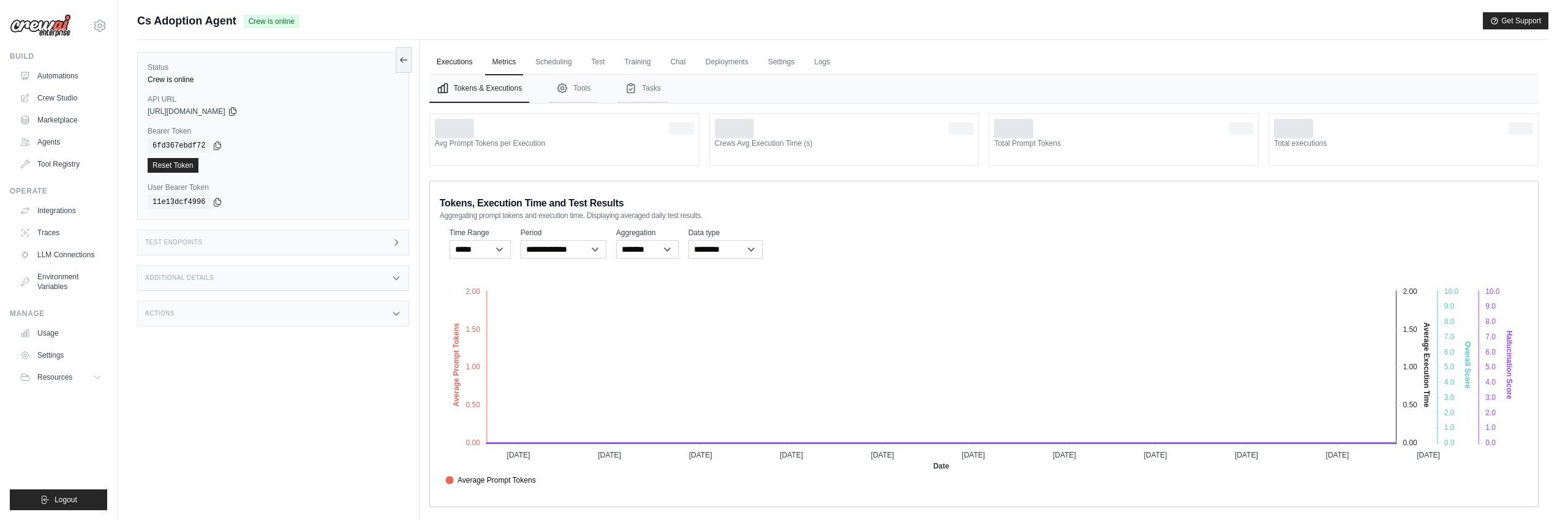
click at [461, 64] on link "Executions" at bounding box center [455, 62] width 51 height 25
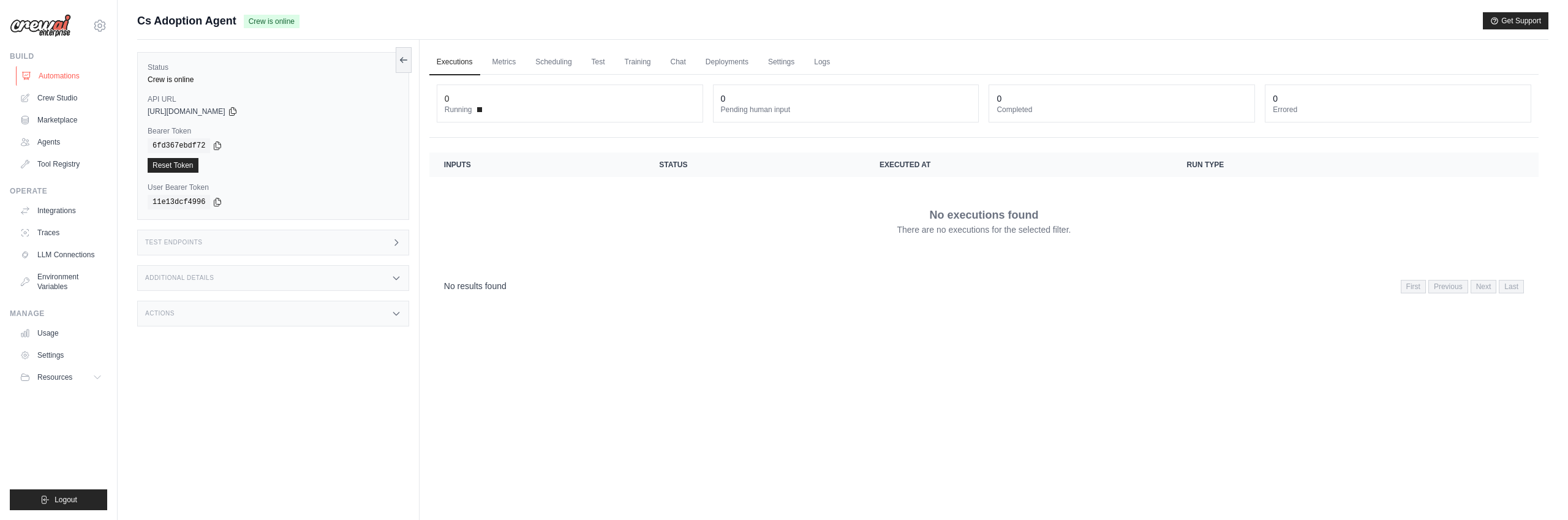
click at [56, 75] on link "Automations" at bounding box center [62, 76] width 92 height 20
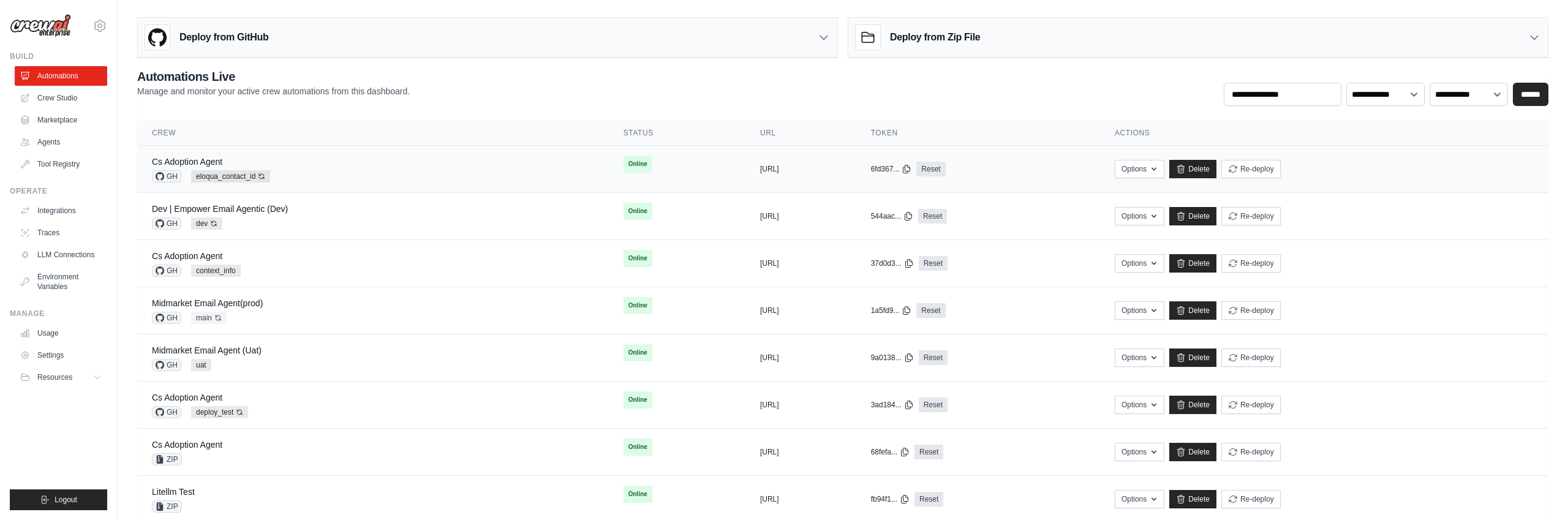
click at [403, 174] on div "Cs Adoption Agent GH eloqua_contact_id Auto-deploy enabled" at bounding box center [372, 169] width 442 height 27
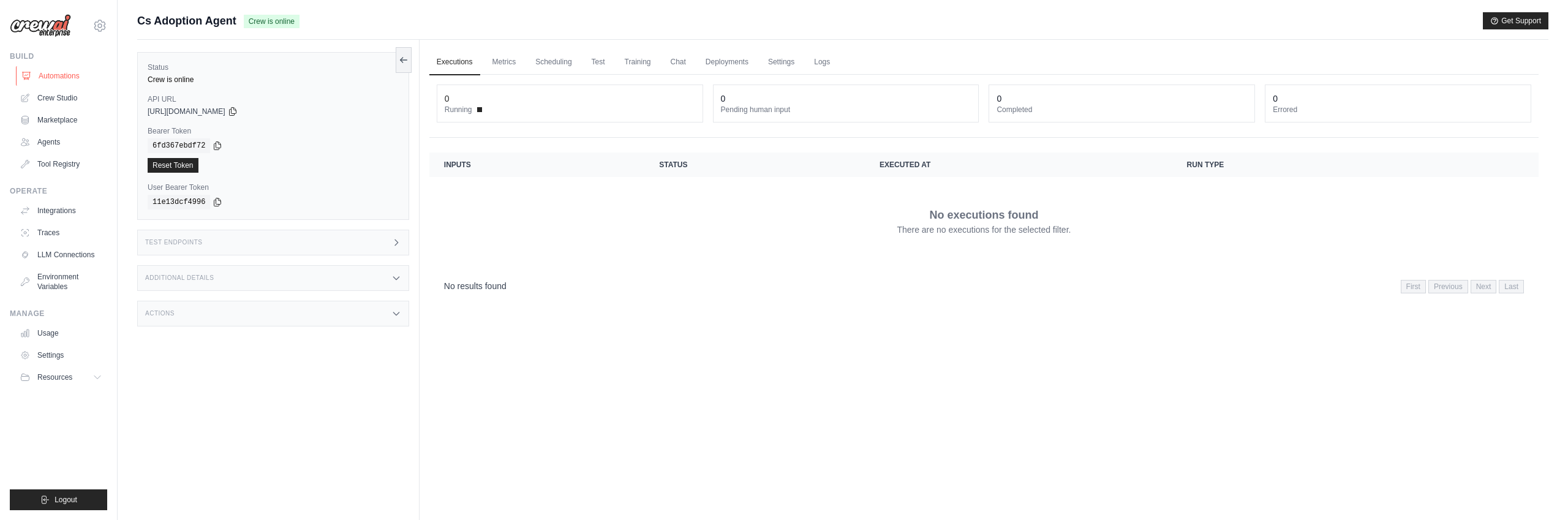
click at [65, 79] on link "Automations" at bounding box center [62, 76] width 92 height 20
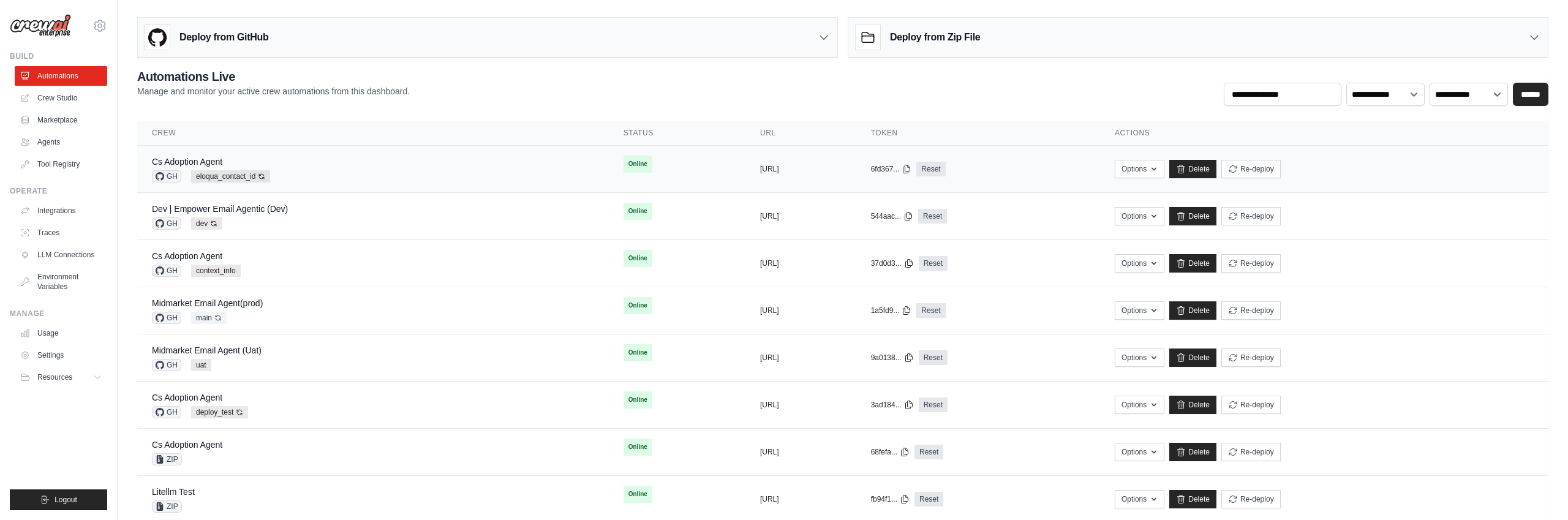
click at [474, 164] on div "Cs Adoption Agent GH eloqua_contact_id Auto-deploy enabled" at bounding box center [372, 169] width 442 height 27
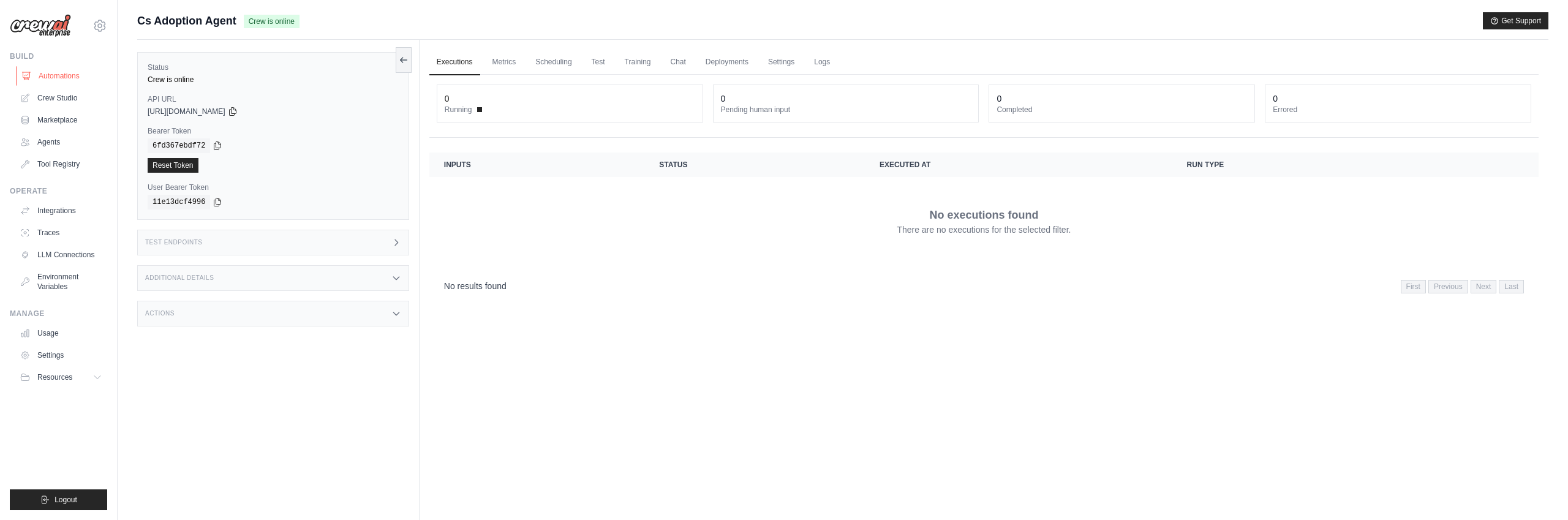
click at [67, 78] on link "Automations" at bounding box center [62, 76] width 92 height 20
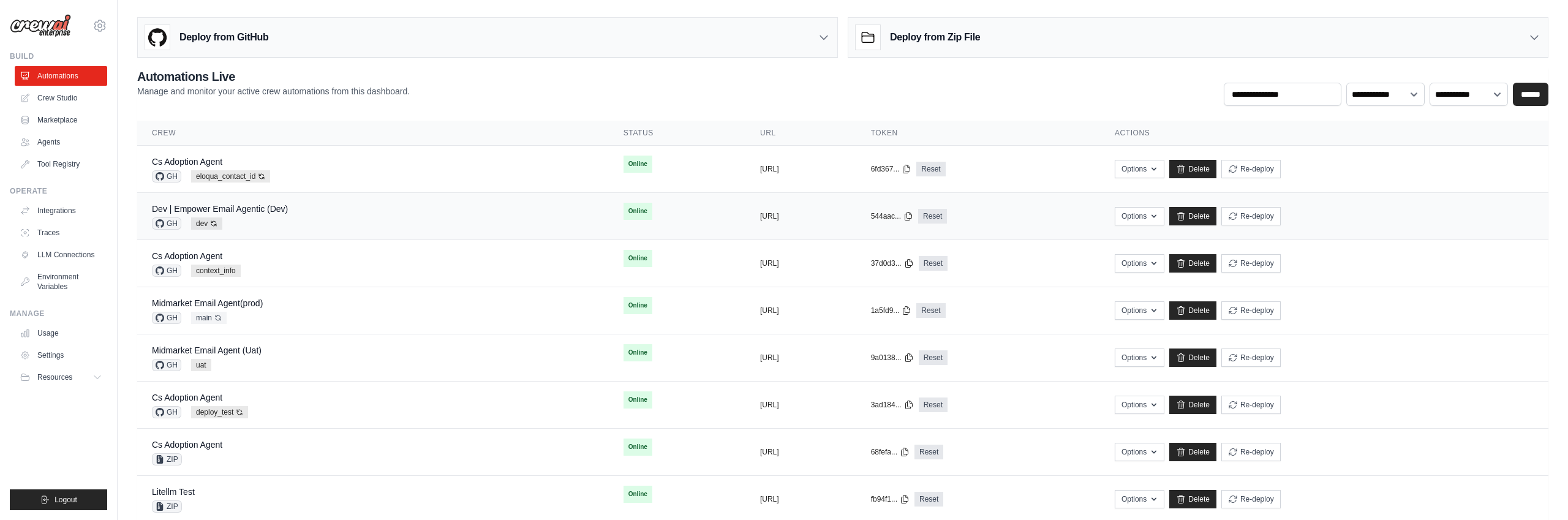
click at [411, 216] on div "Dev | Empower Email Agentic (Dev) GH dev Auto-deploy enabled" at bounding box center [372, 216] width 442 height 27
click at [1216, 266] on link "Delete" at bounding box center [1192, 263] width 47 height 18
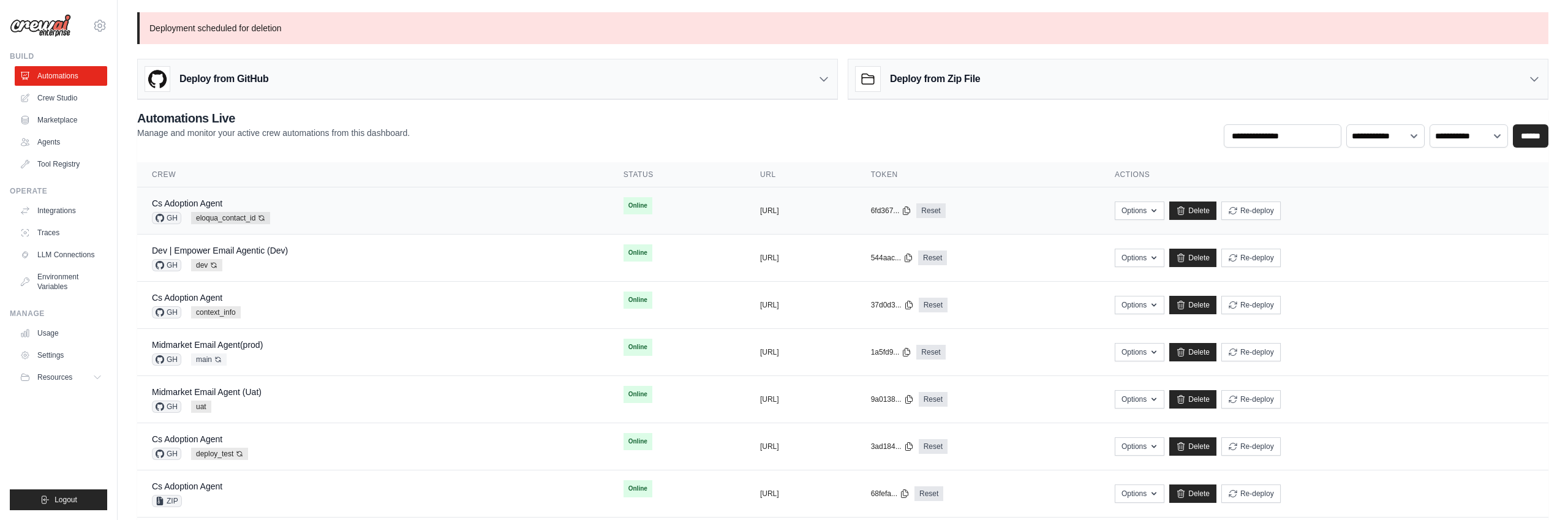
click at [305, 208] on div "Cs Adoption Agent GH eloqua_contact_id Auto-deploy enabled" at bounding box center [372, 211] width 442 height 27
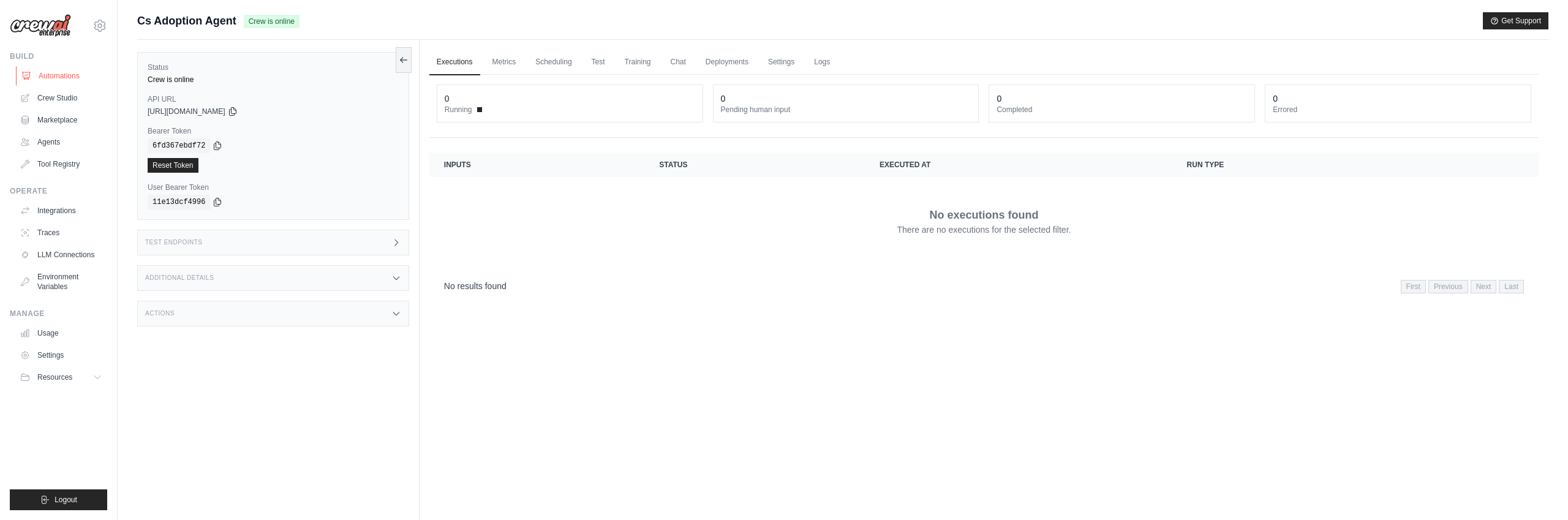
click at [70, 74] on link "Automations" at bounding box center [62, 76] width 92 height 20
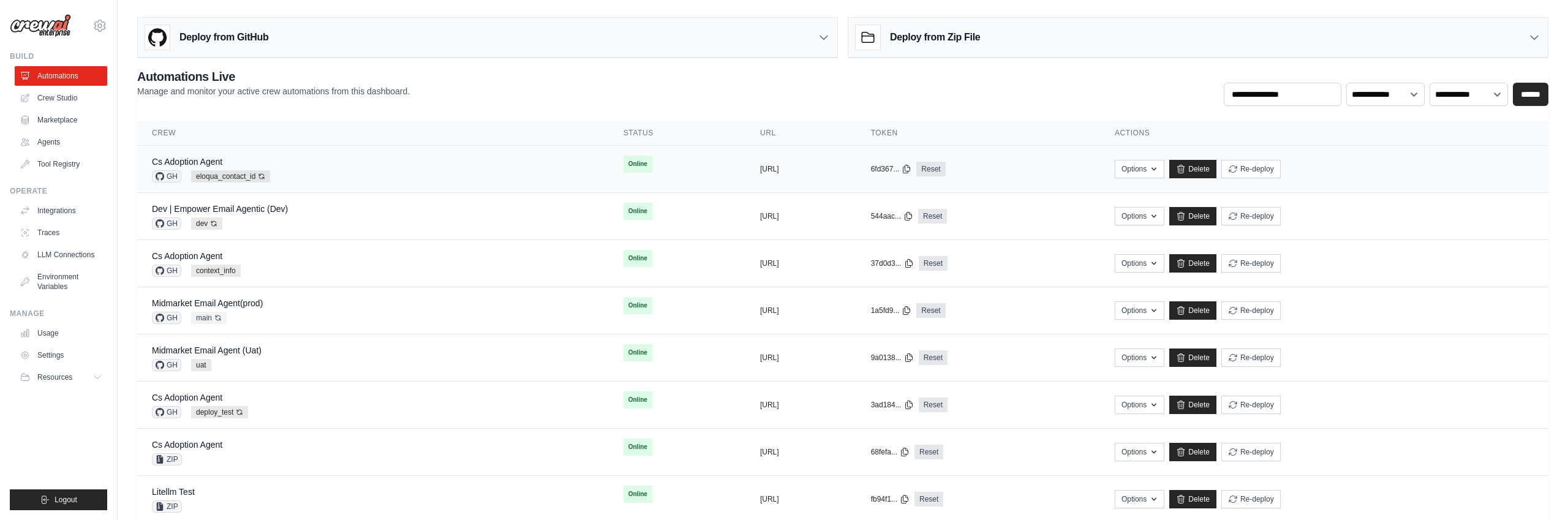
click at [418, 175] on div "Cs Adoption Agent GH eloqua_contact_id Auto-deploy enabled" at bounding box center [372, 169] width 442 height 27
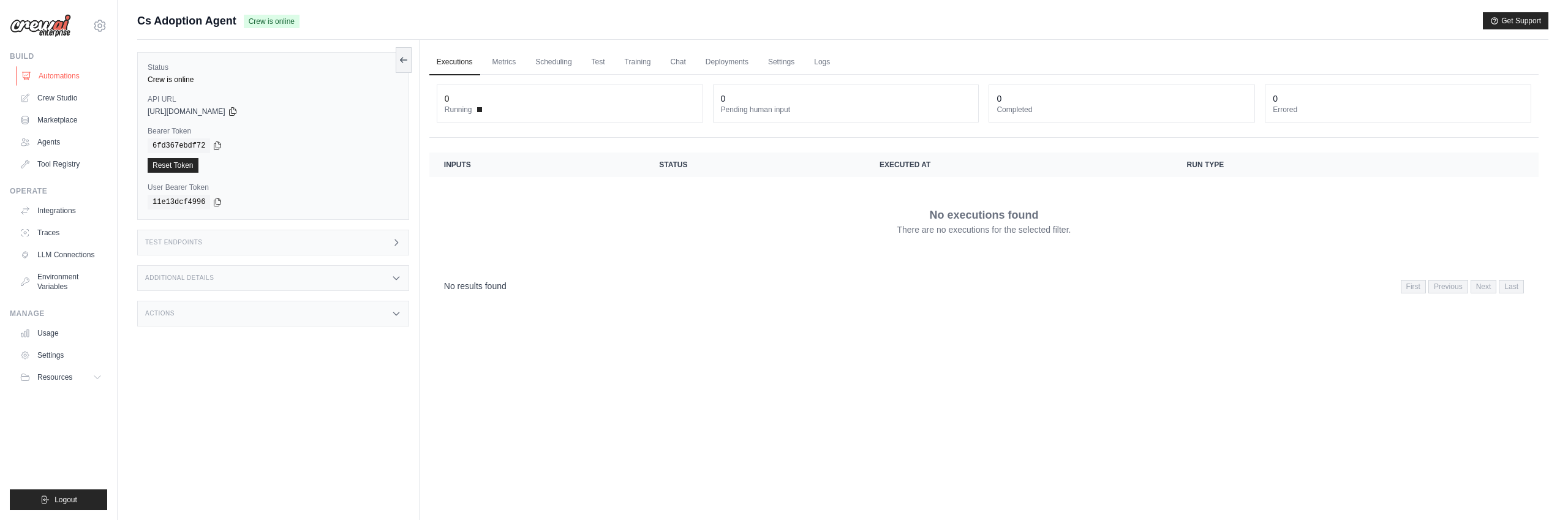
click at [60, 76] on link "Automations" at bounding box center [62, 76] width 92 height 20
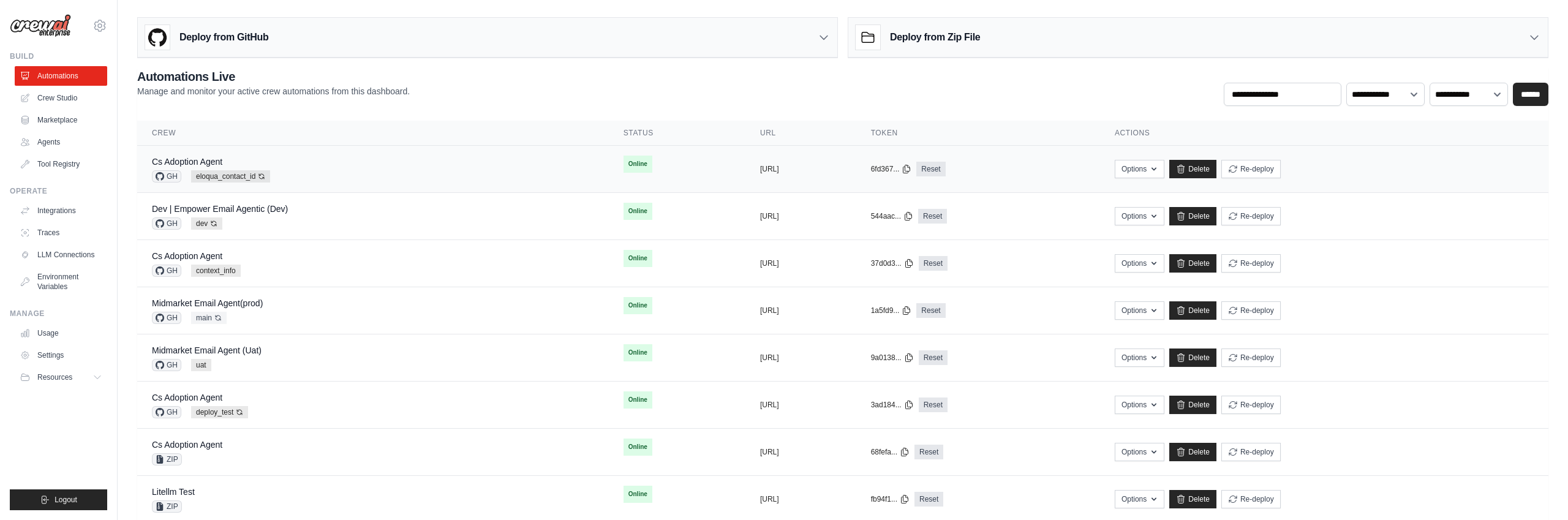
click at [324, 165] on div "Cs Adoption Agent GH eloqua_contact_id Auto-deploy enabled" at bounding box center [372, 169] width 442 height 27
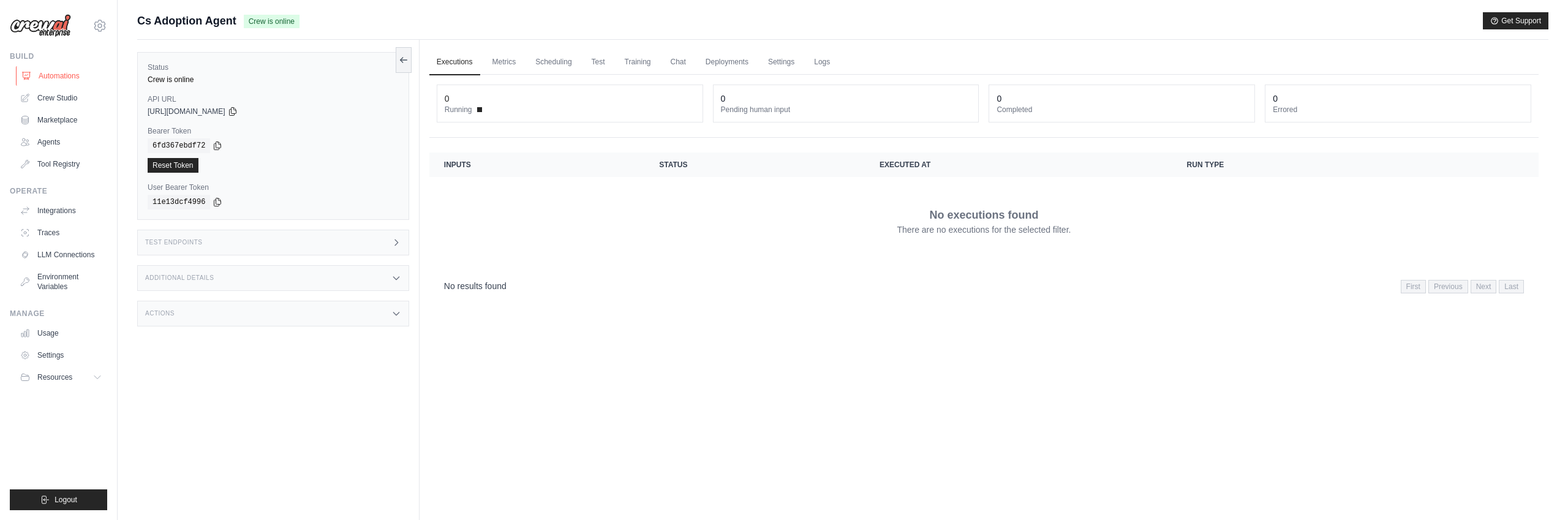
click at [70, 73] on link "Automations" at bounding box center [62, 76] width 92 height 20
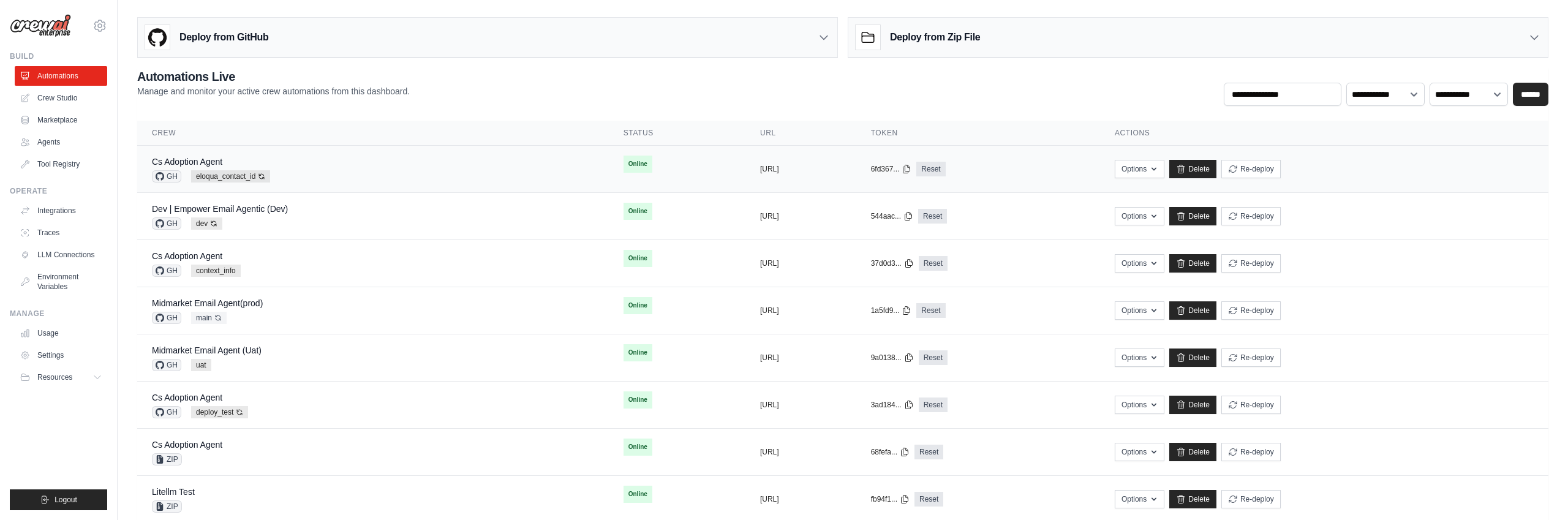
click at [387, 170] on div "Cs Adoption Agent GH eloqua_contact_id Auto-deploy enabled" at bounding box center [372, 169] width 442 height 27
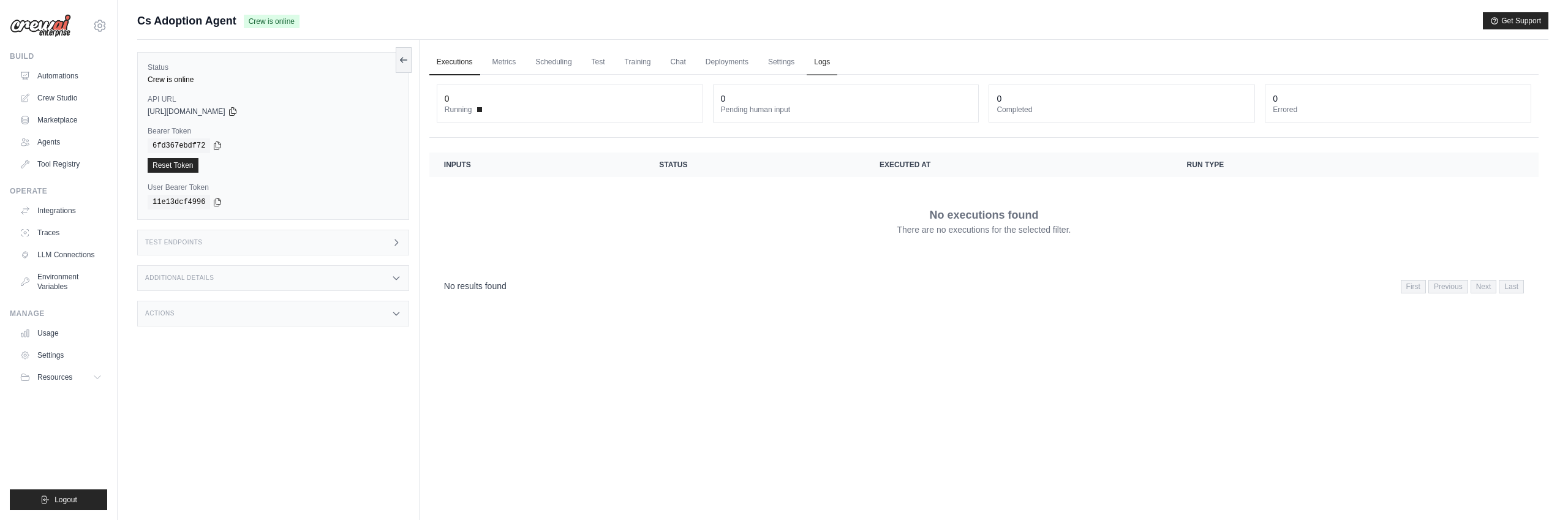
click at [825, 63] on link "Logs" at bounding box center [822, 62] width 31 height 25
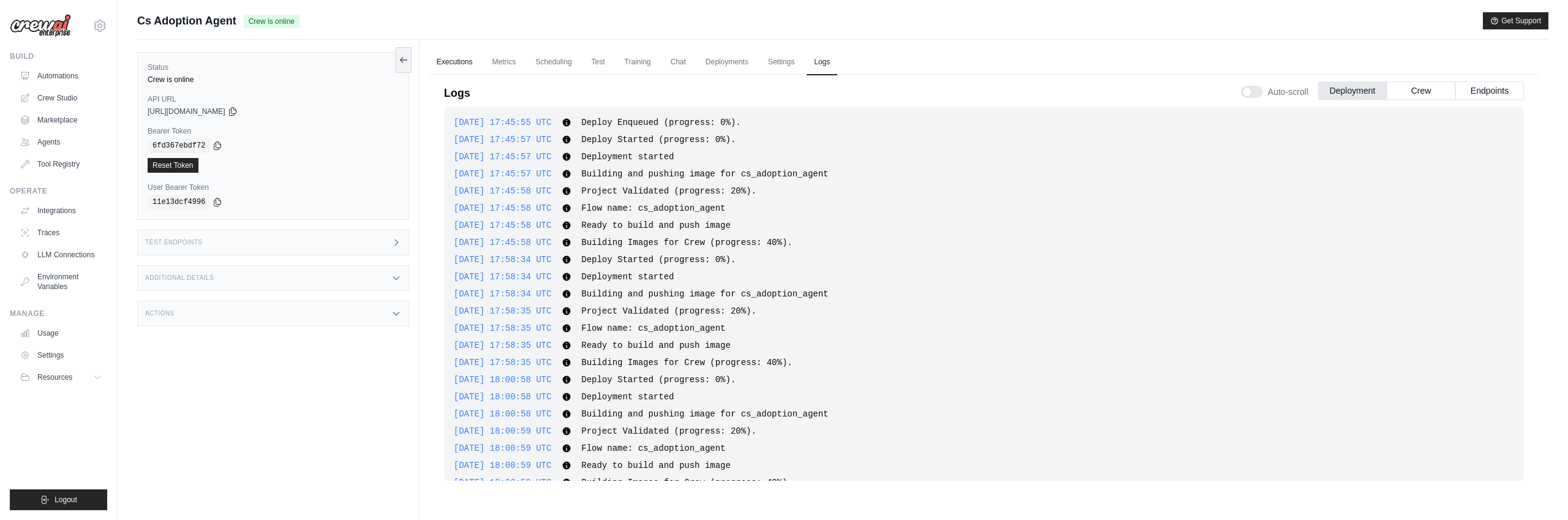
scroll to position [194, 0]
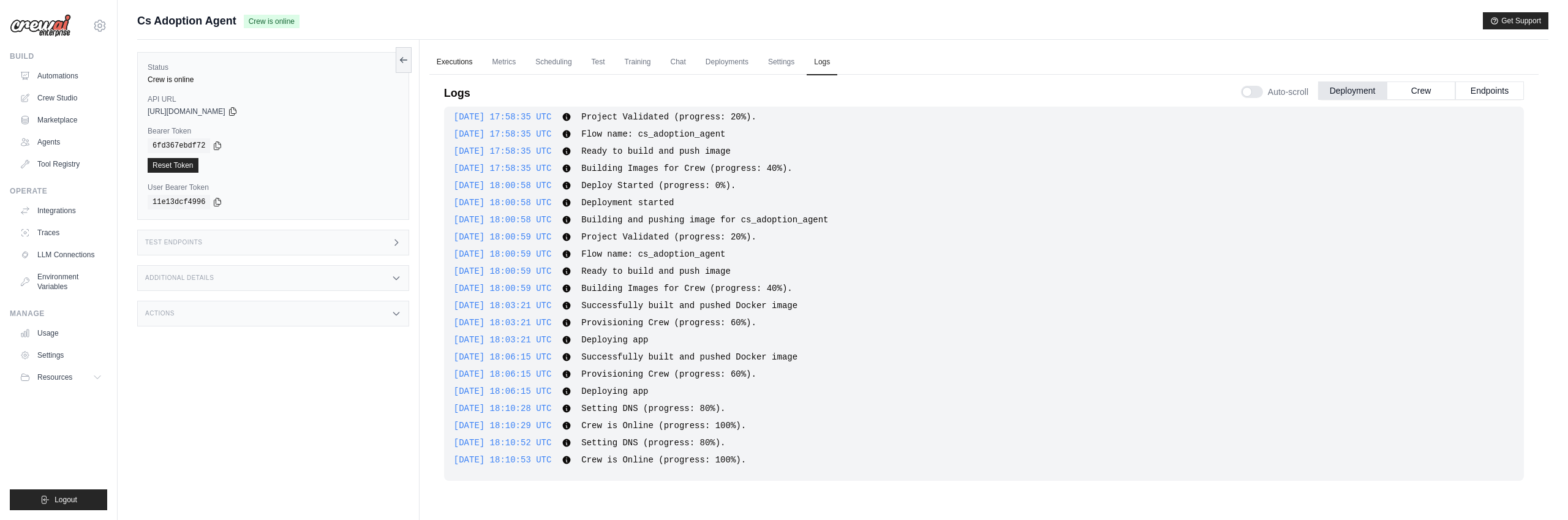
click at [462, 65] on link "Executions" at bounding box center [455, 62] width 51 height 25
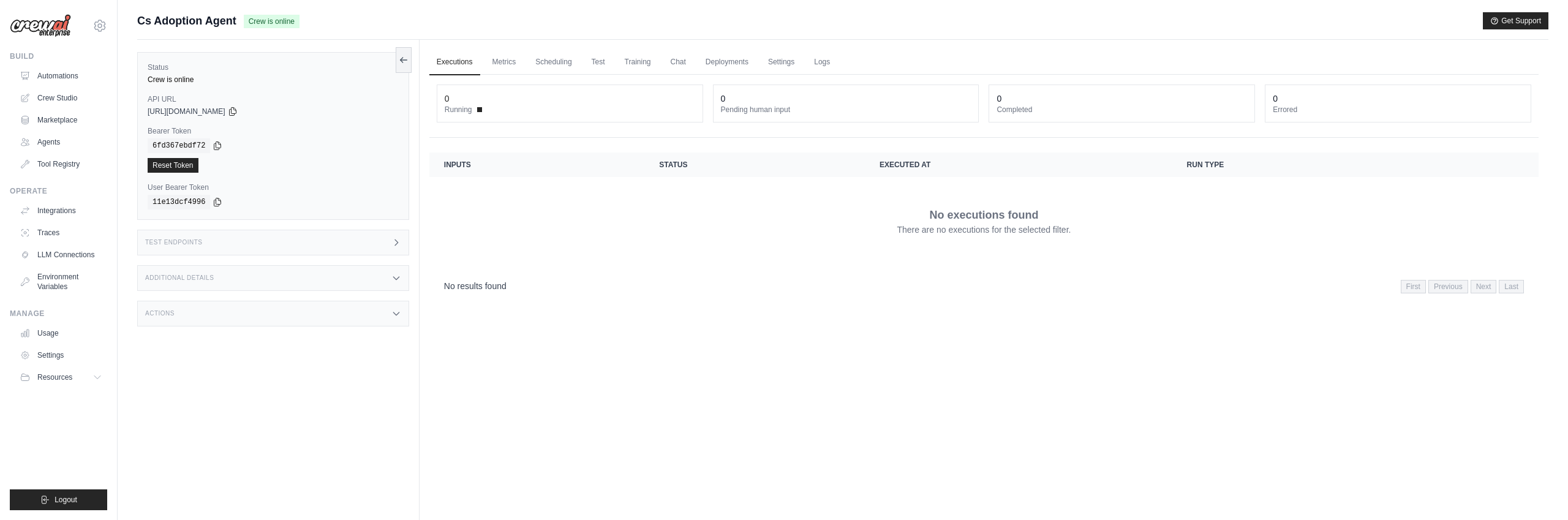
scroll to position [1, 0]
click at [724, 65] on link "Deployments" at bounding box center [727, 61] width 58 height 25
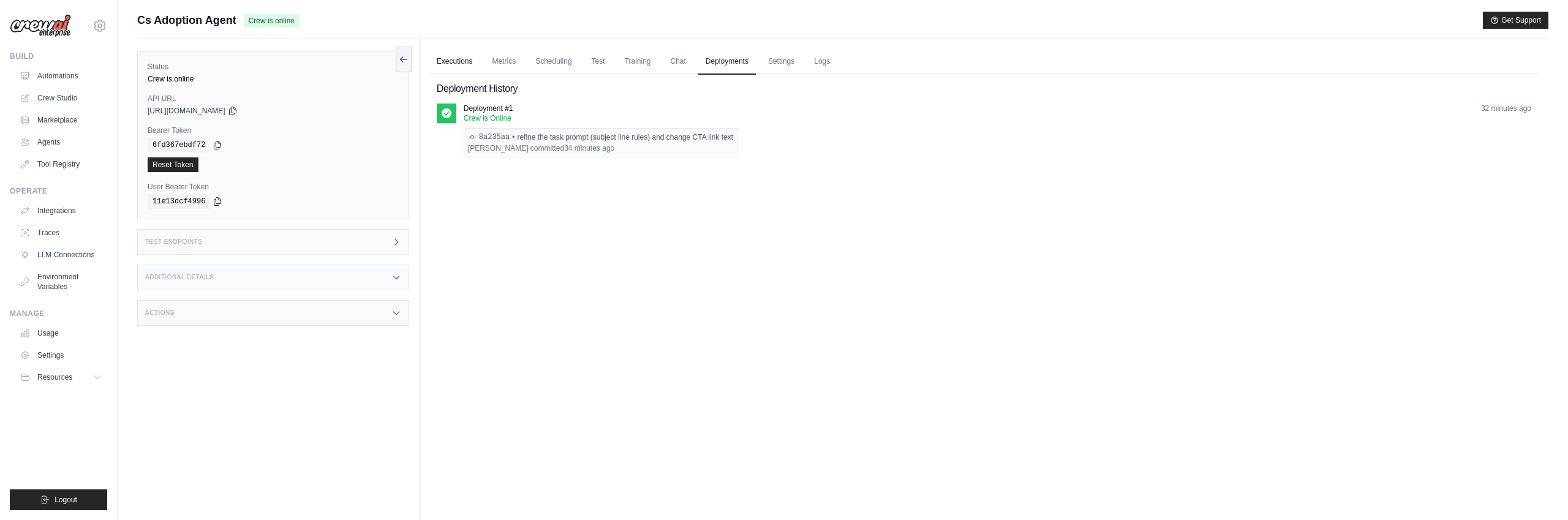
click at [455, 61] on link "Executions" at bounding box center [455, 61] width 51 height 25
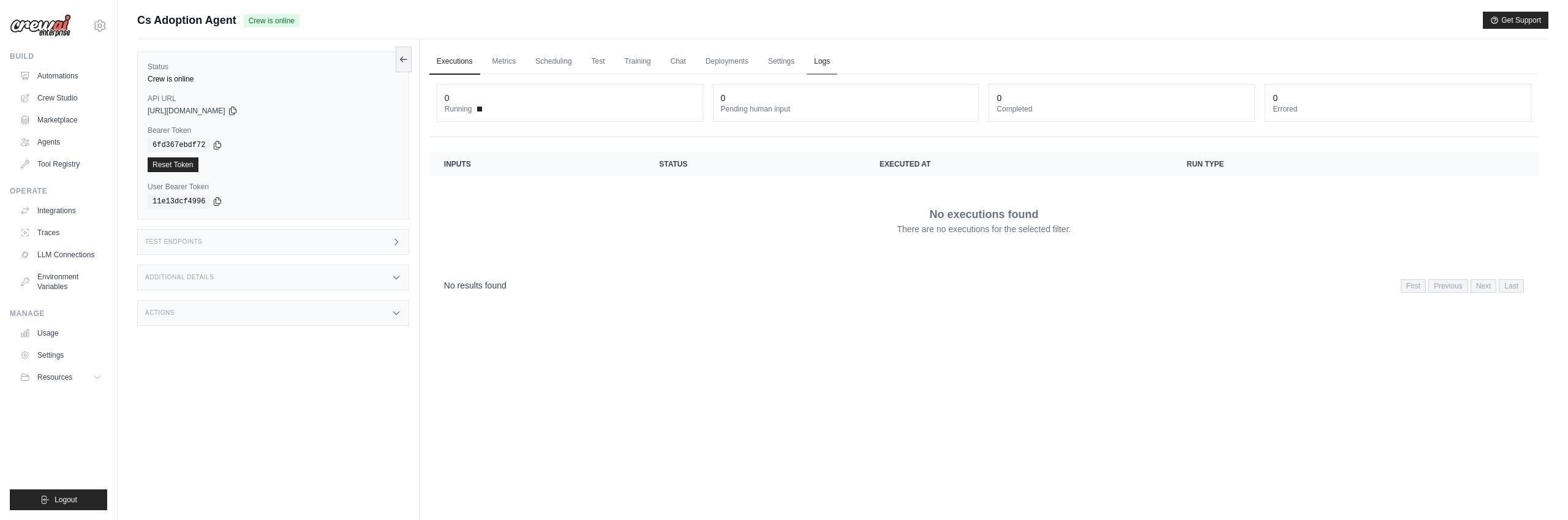
click at [815, 65] on link "Logs" at bounding box center [822, 61] width 31 height 25
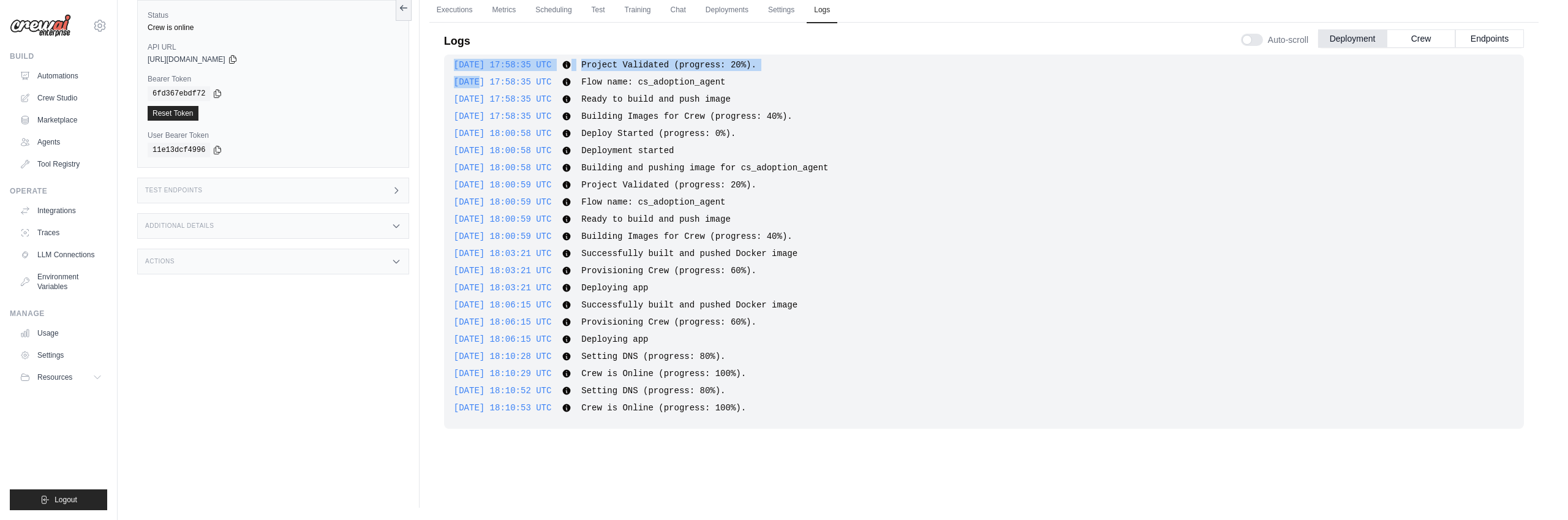
scroll to position [193, 0]
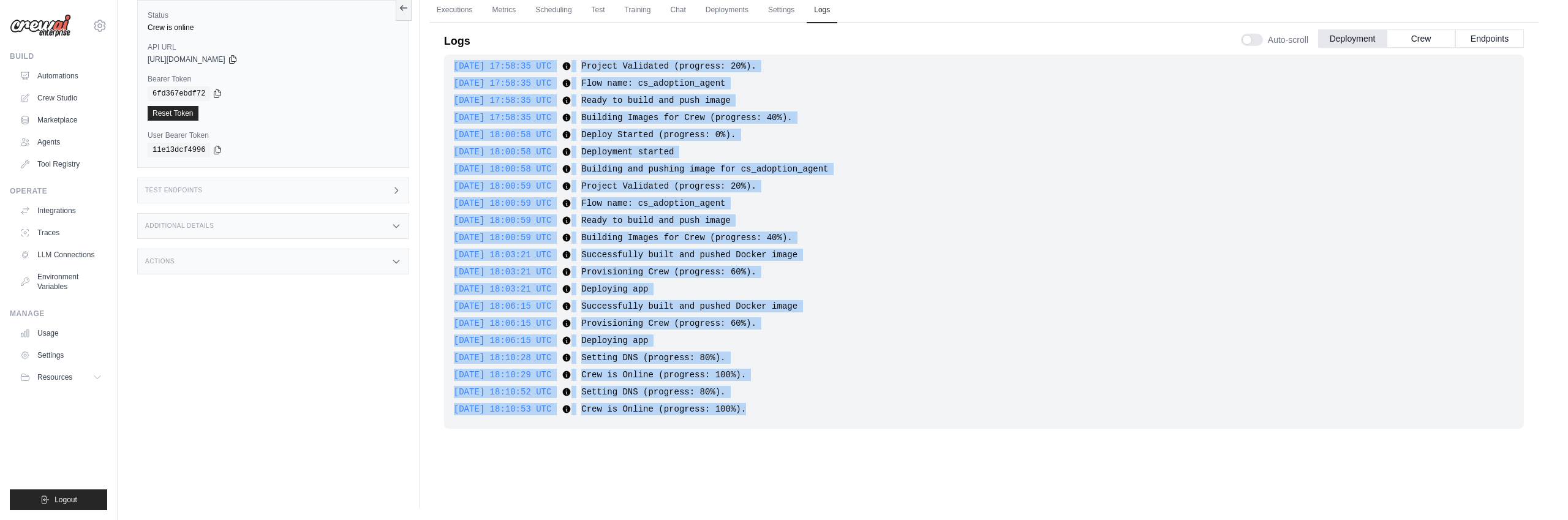
drag, startPoint x: 453, startPoint y: 63, endPoint x: 793, endPoint y: 406, distance: 483.0
click at [793, 407] on div "2025-08-21 17:45:55 UTC Deploy Enqueued (progress: 0%). Show more Show less 202…" at bounding box center [983, 241] width 1080 height 374
copy div "2025-08-21 17:58:35 UTC Project Validated (progress: 20%). Show more Show less …"
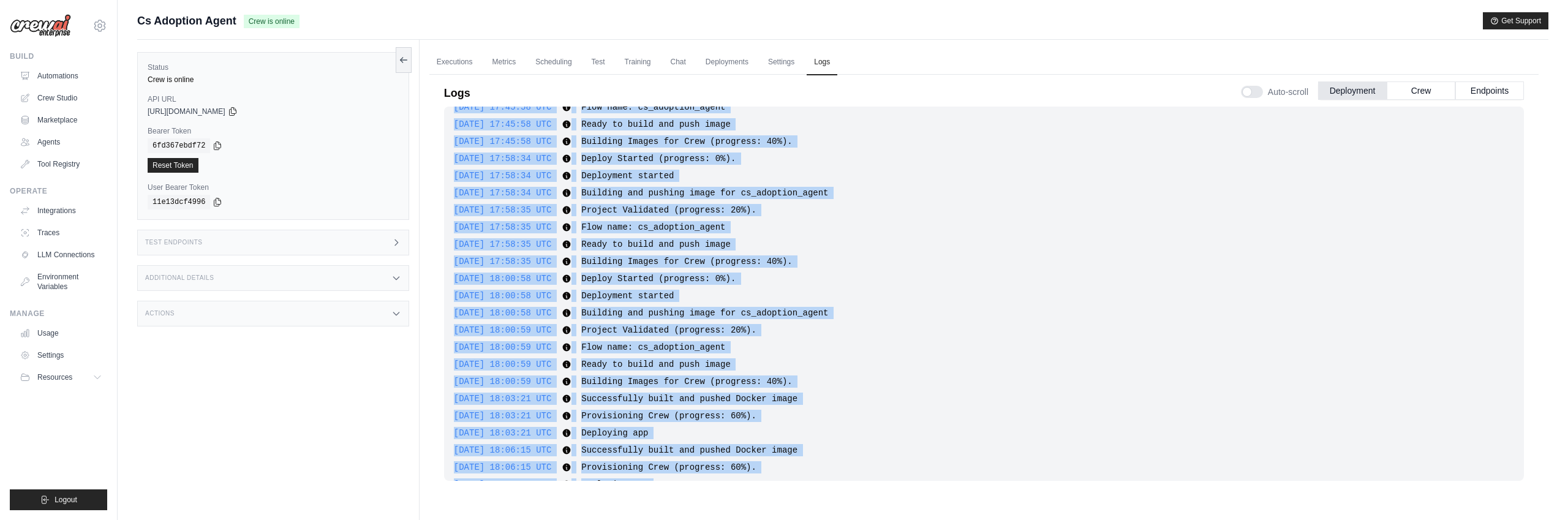
scroll to position [194, 0]
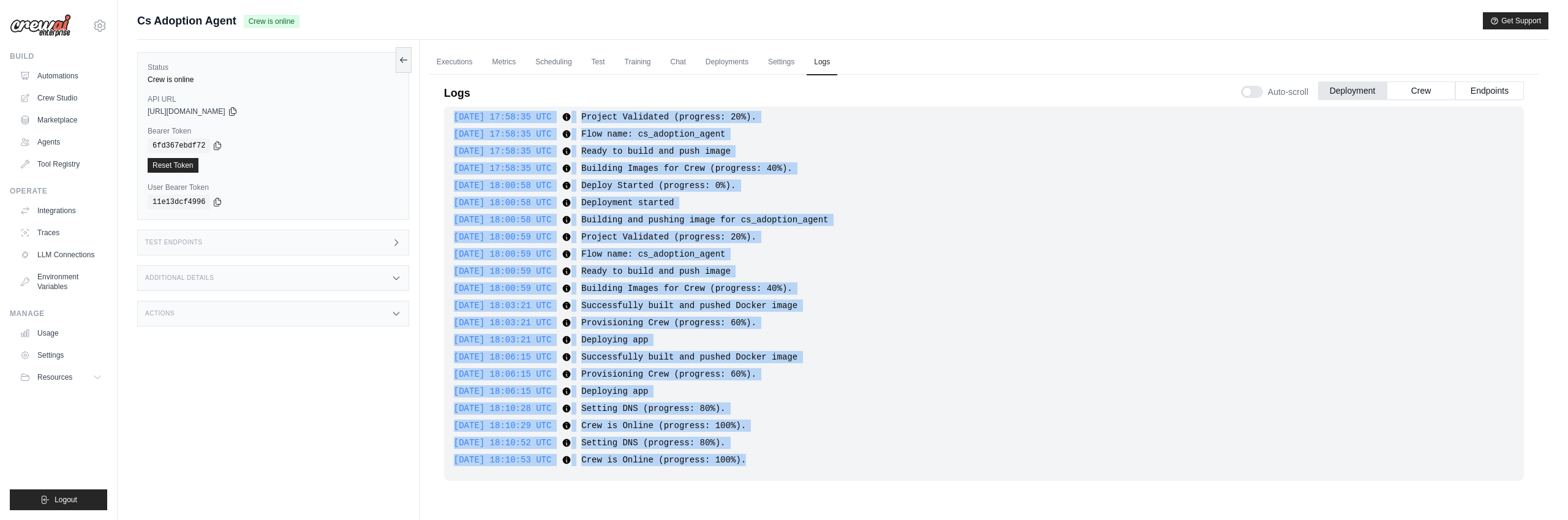
drag, startPoint x: 453, startPoint y: 120, endPoint x: 784, endPoint y: 484, distance: 492.0
click at [784, 484] on div "2025-08-21 17:45:55 UTC Deploy Enqueued (progress: 0%). Show more Show less 202…" at bounding box center [983, 306] width 1080 height 398
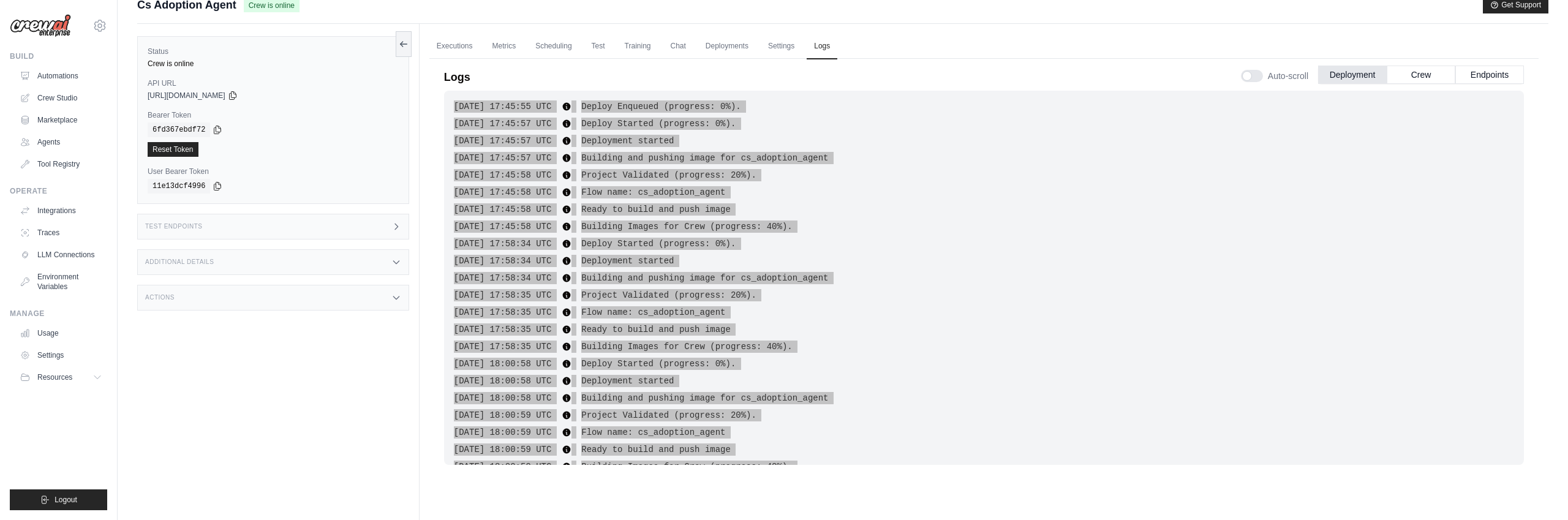
scroll to position [0, 0]
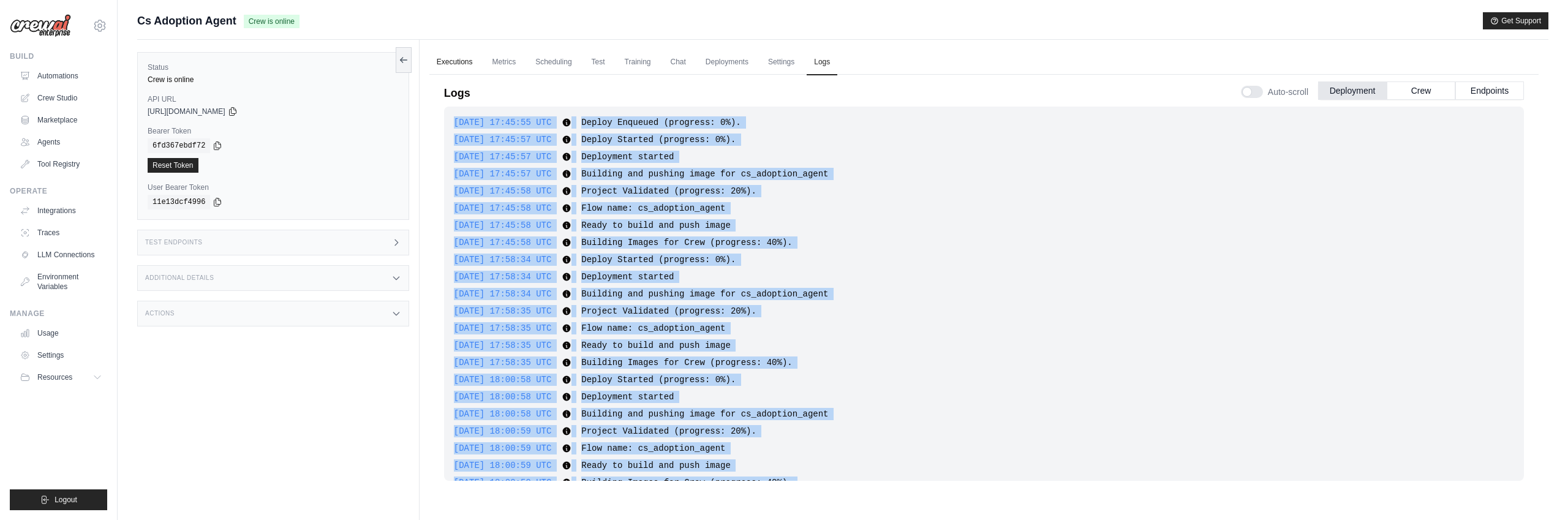
click at [455, 63] on link "Executions" at bounding box center [455, 62] width 51 height 25
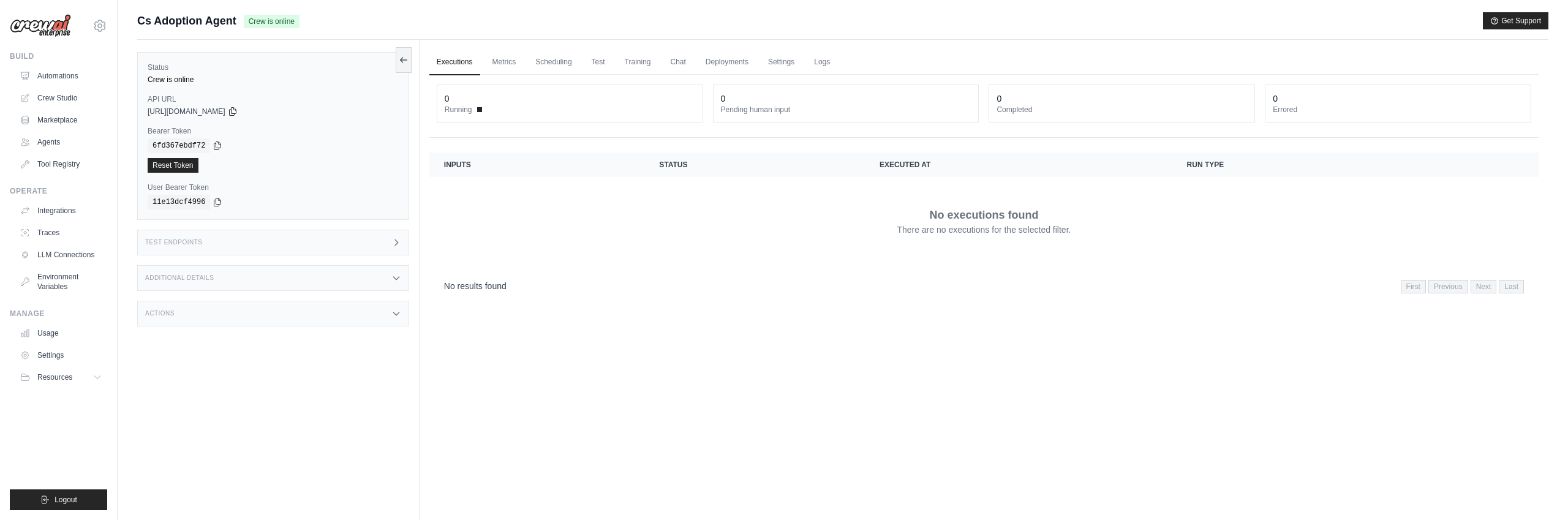
click at [455, 63] on link "Executions" at bounding box center [455, 62] width 51 height 25
click at [68, 75] on link "Automations" at bounding box center [62, 76] width 92 height 20
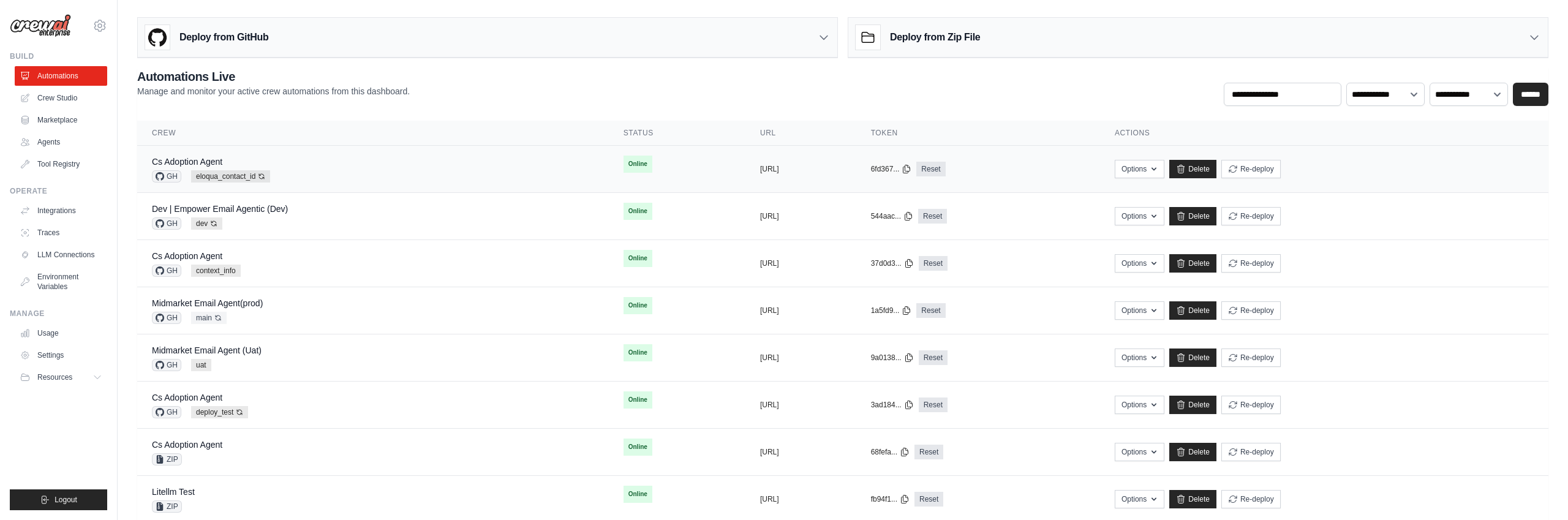
click at [357, 170] on div "Cs Adoption Agent GH eloqua_contact_id Auto-deploy enabled" at bounding box center [372, 169] width 442 height 27
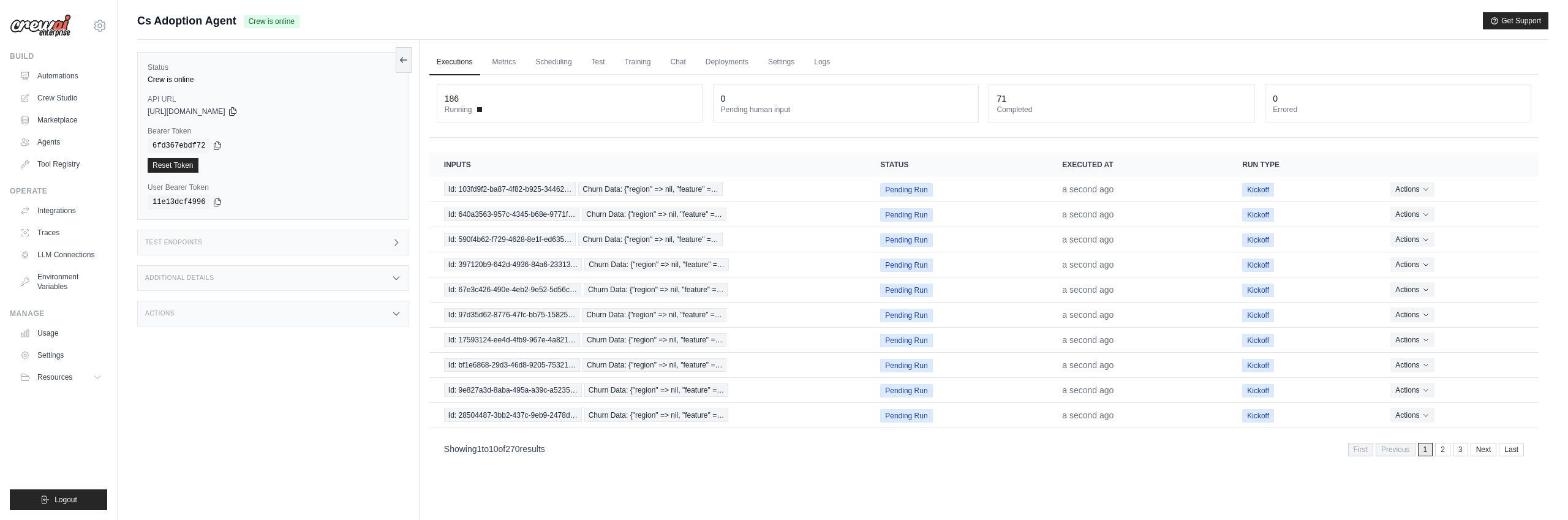
scroll to position [1, 0]
click at [68, 74] on link "Automations" at bounding box center [62, 76] width 92 height 20
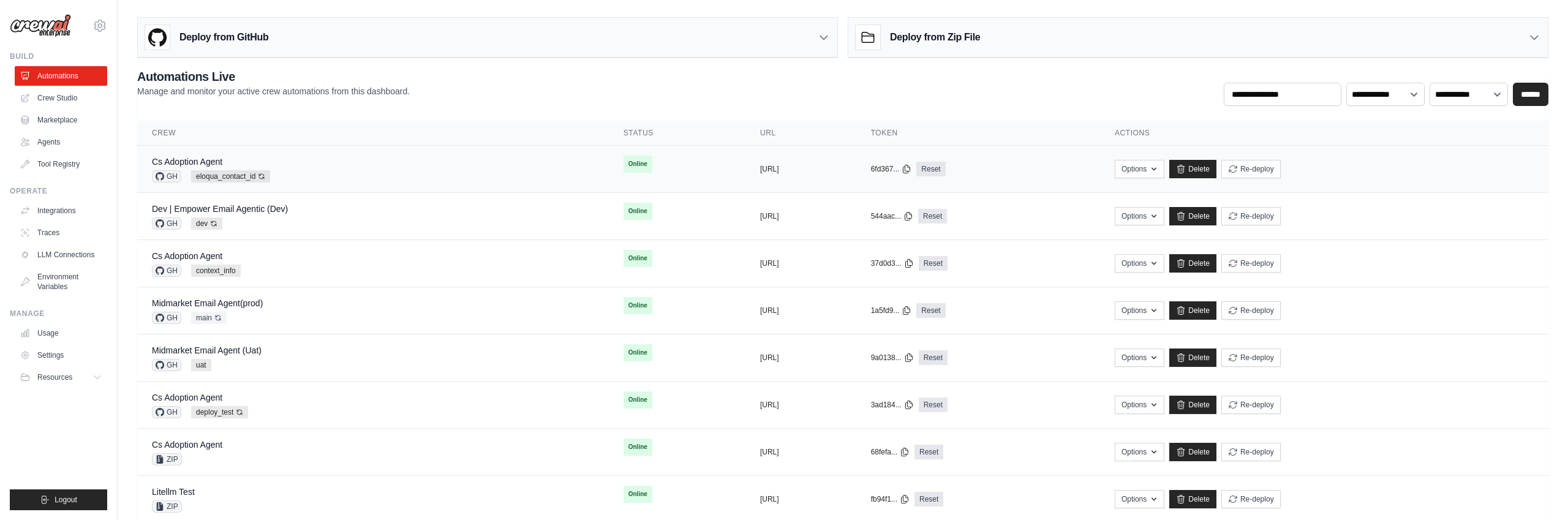
click at [649, 171] on td "Online" at bounding box center [676, 164] width 136 height 37
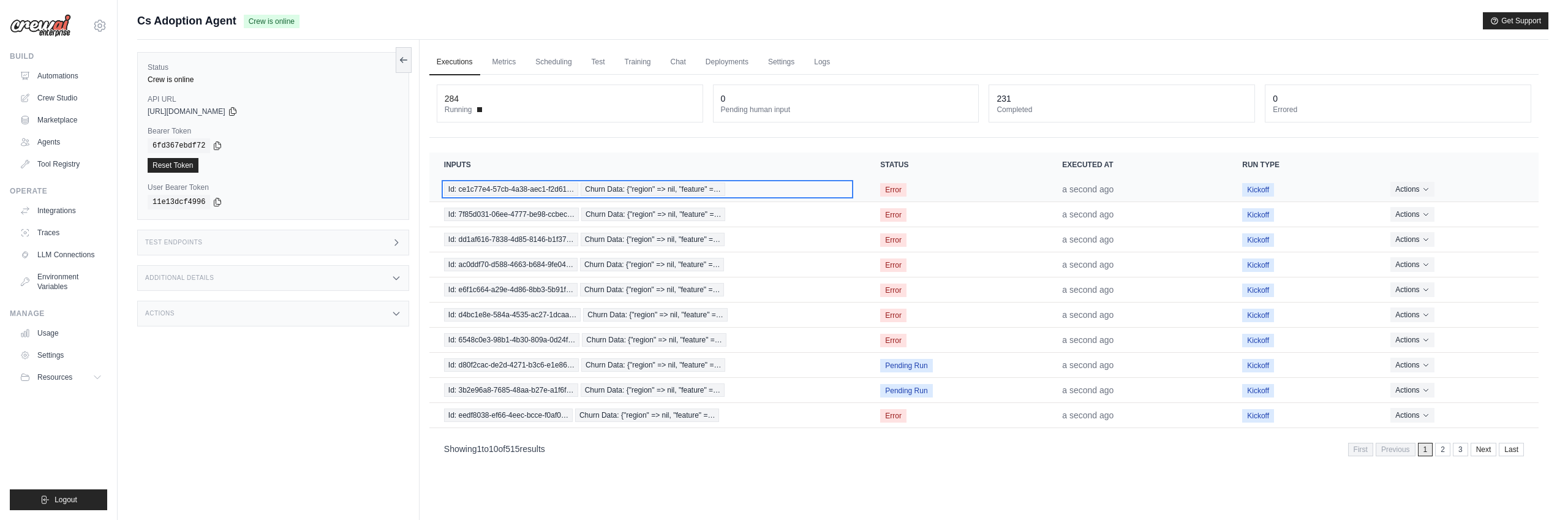
click at [666, 187] on span "Churn Data: {"region" => nil, "feature" =…" at bounding box center [653, 189] width 145 height 14
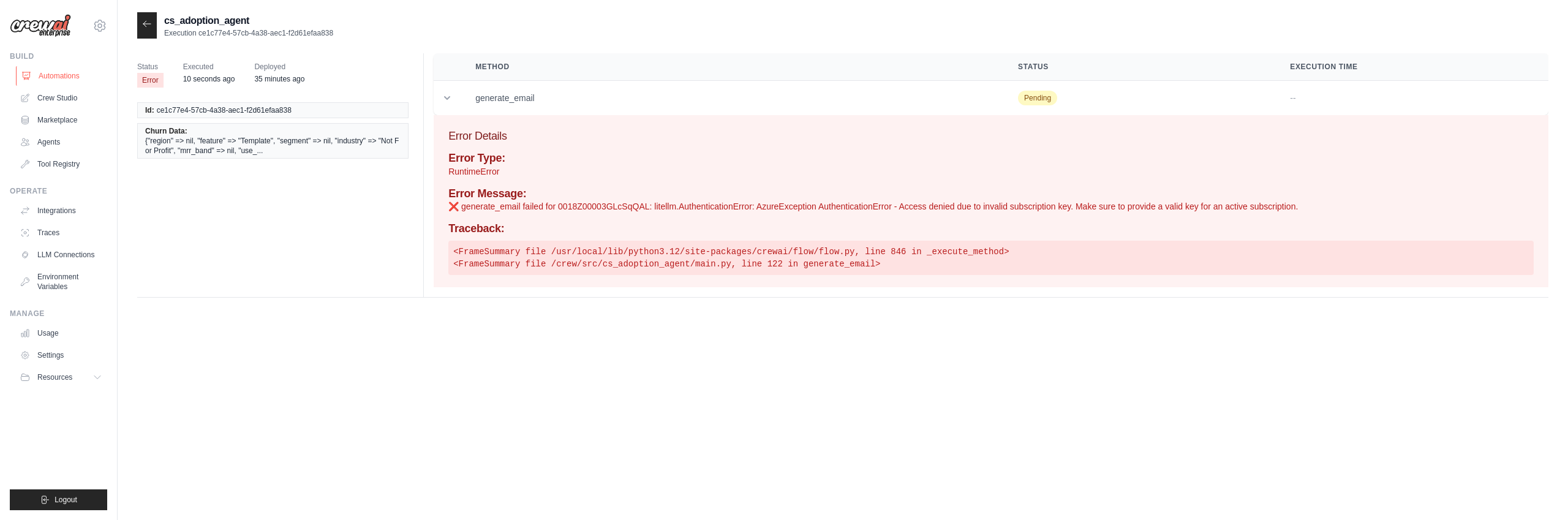
click at [70, 74] on link "Automations" at bounding box center [62, 76] width 92 height 20
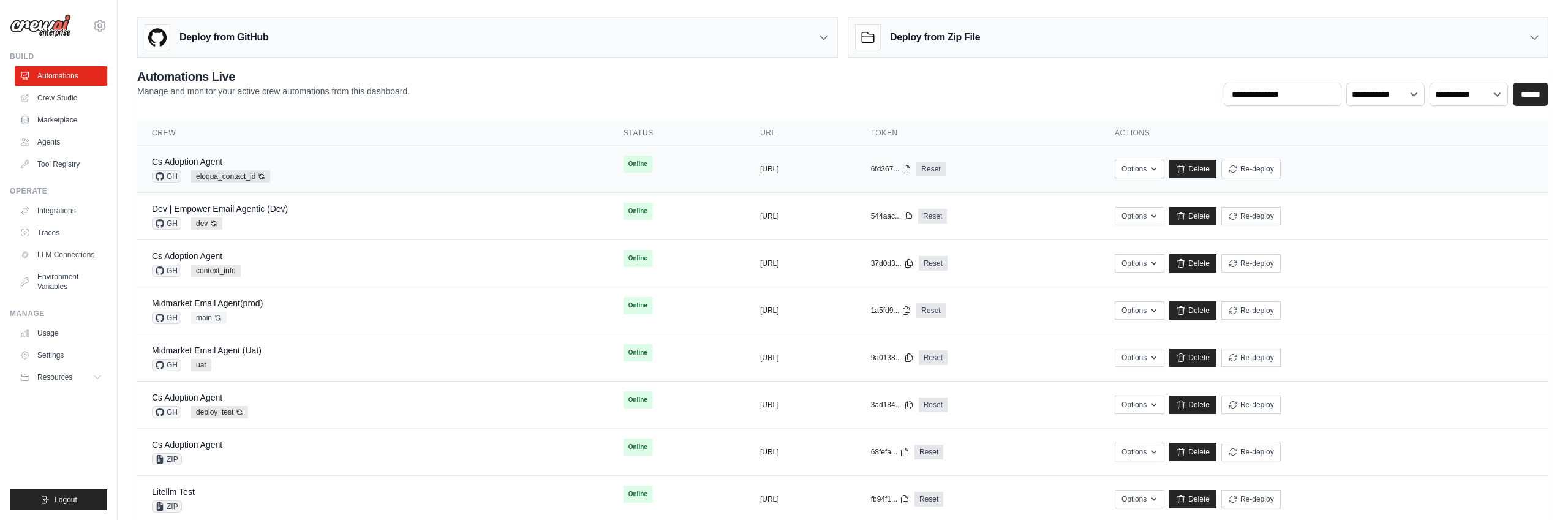
click at [624, 160] on td "Online" at bounding box center [676, 164] width 136 height 37
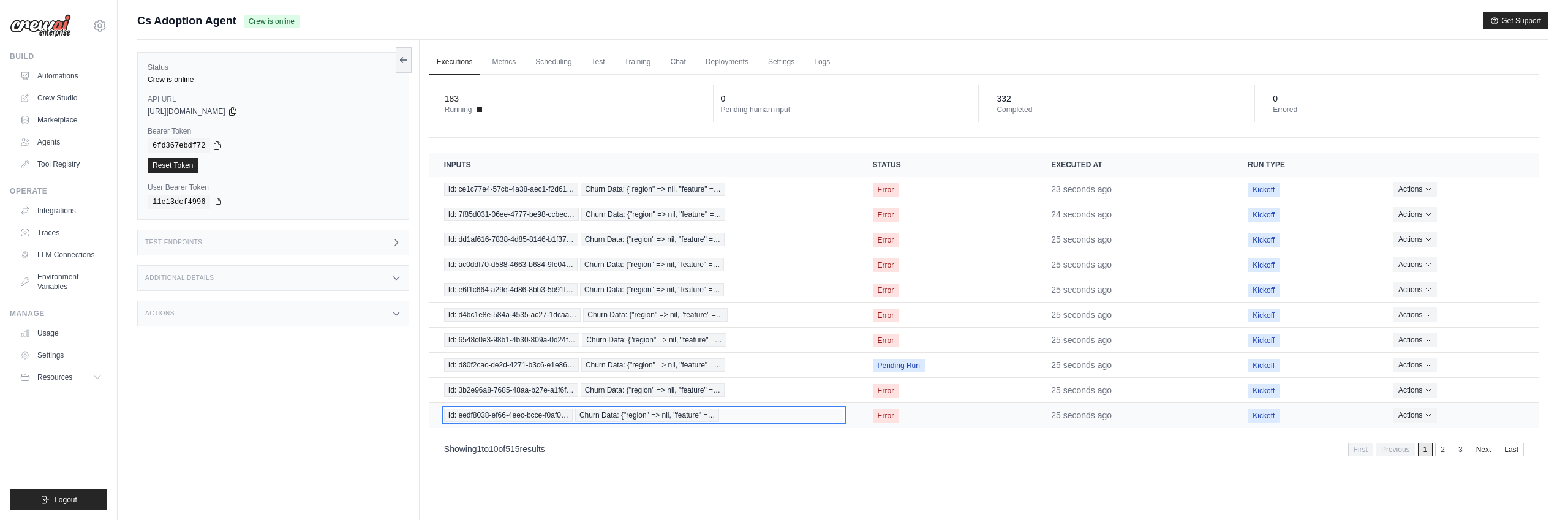
click at [761, 418] on div "Id: eedf8038-ef66-4eec-bcce-f0af0… Churn Data: {"region" => nil, "feature" =…" at bounding box center [643, 415] width 399 height 14
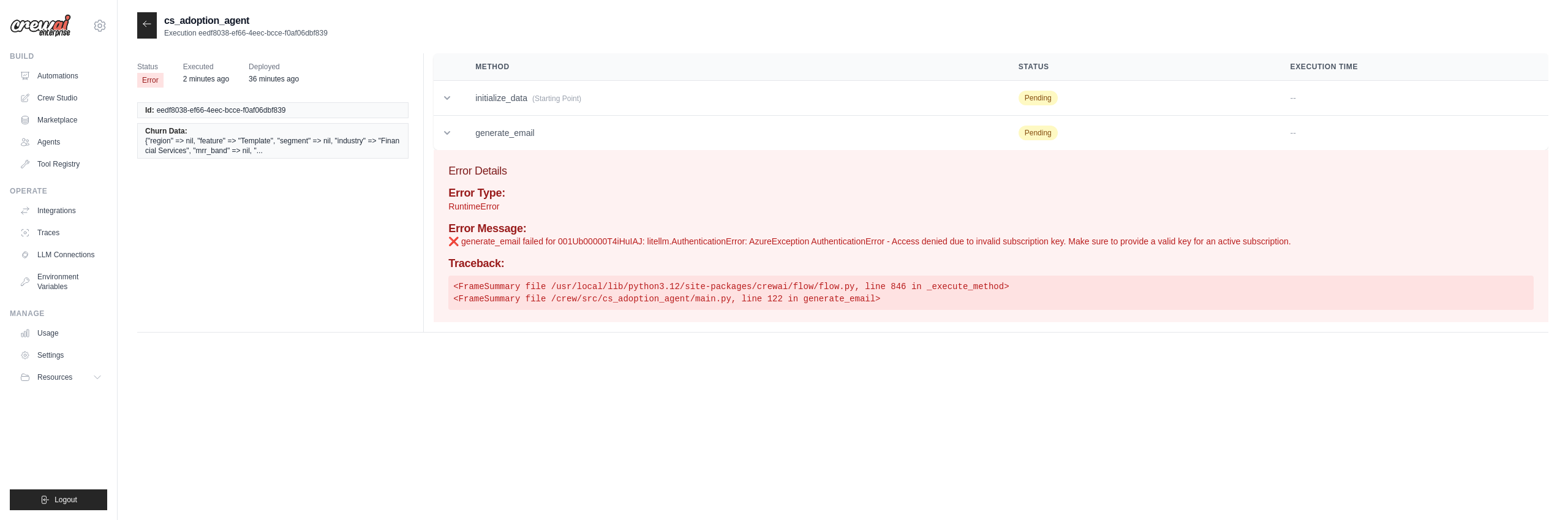
scroll to position [1, 0]
click at [70, 70] on link "Automations" at bounding box center [62, 76] width 92 height 20
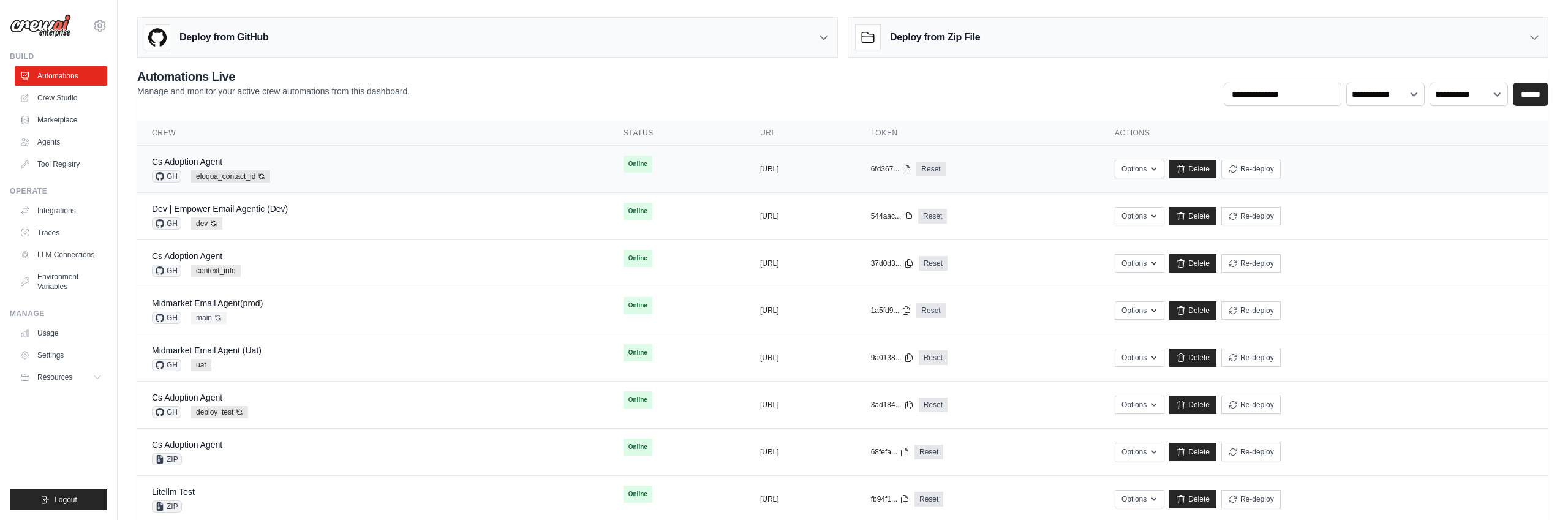
click at [445, 173] on div "Cs Adoption Agent GH eloqua_contact_id Auto-deploy enabled" at bounding box center [372, 169] width 442 height 27
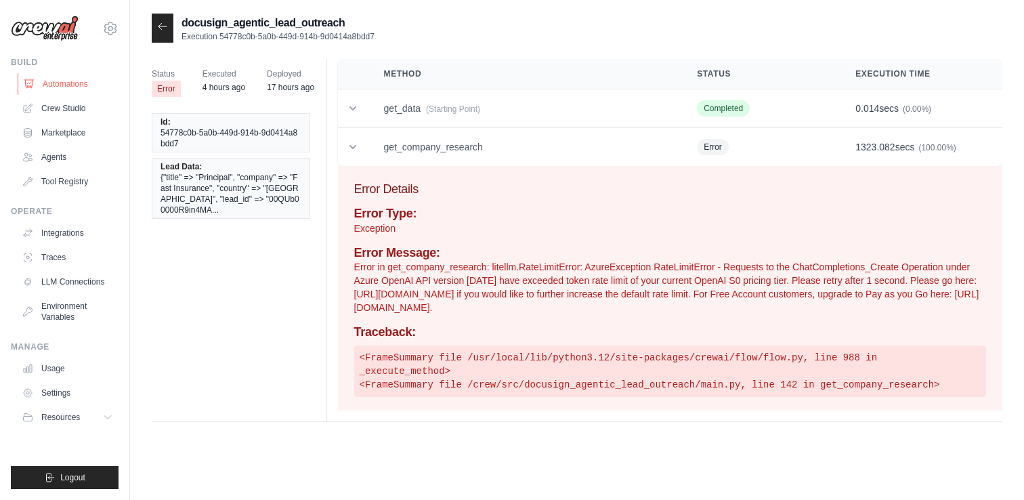
click at [60, 86] on link "Automations" at bounding box center [69, 84] width 102 height 22
